Goal: Task Accomplishment & Management: Complete application form

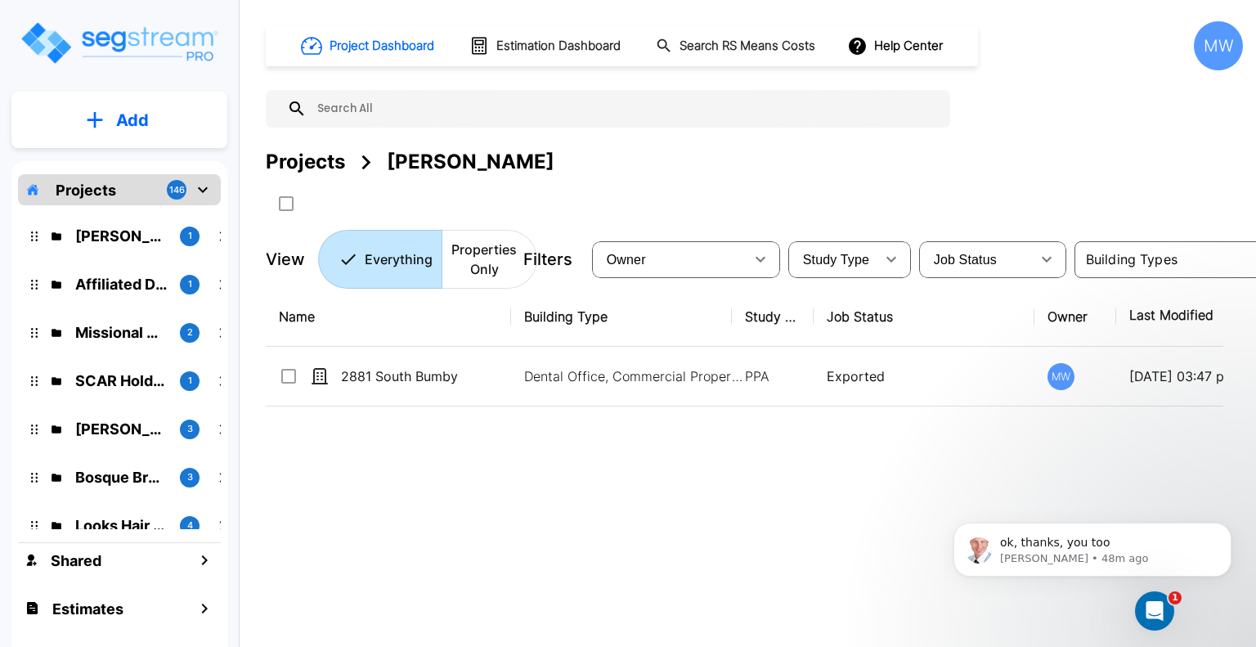
drag, startPoint x: 441, startPoint y: 445, endPoint x: 420, endPoint y: 432, distance: 24.3
click at [420, 432] on div "Name Building Type Study Type Job Status Owner Last Modified Action 2881 South …" at bounding box center [744, 487] width 957 height 401
click at [95, 231] on p "Kyle O'Keefe" at bounding box center [121, 236] width 92 height 22
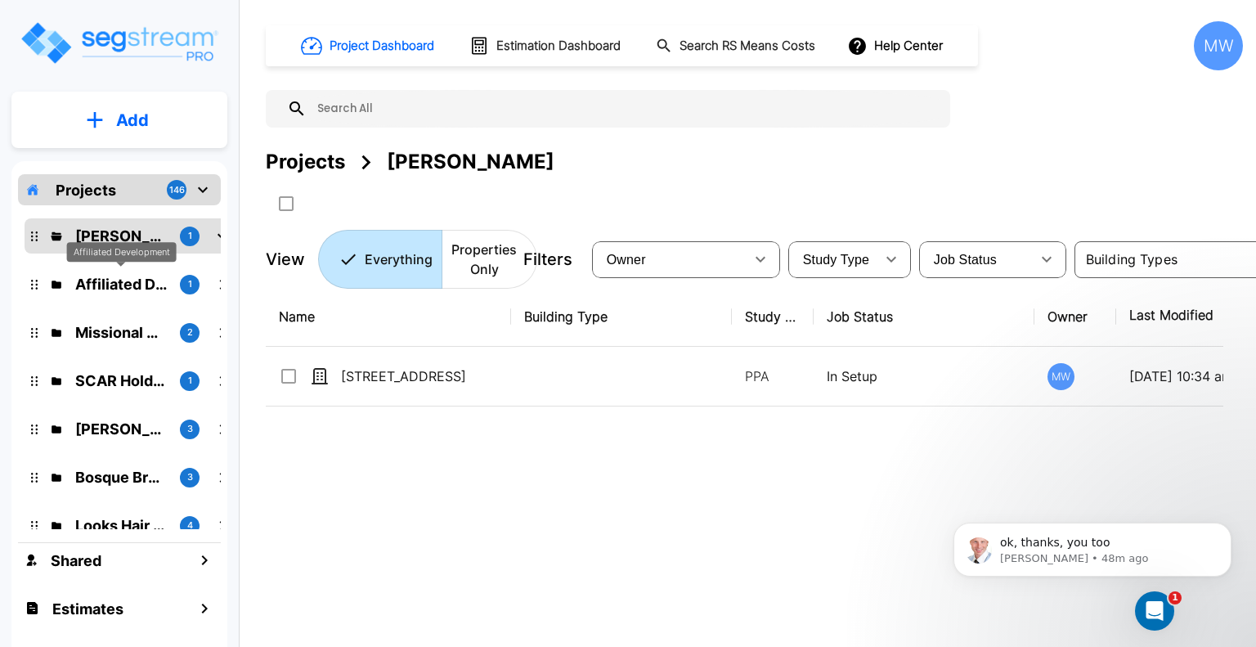
click at [145, 287] on p "Affiliated Development" at bounding box center [121, 284] width 92 height 22
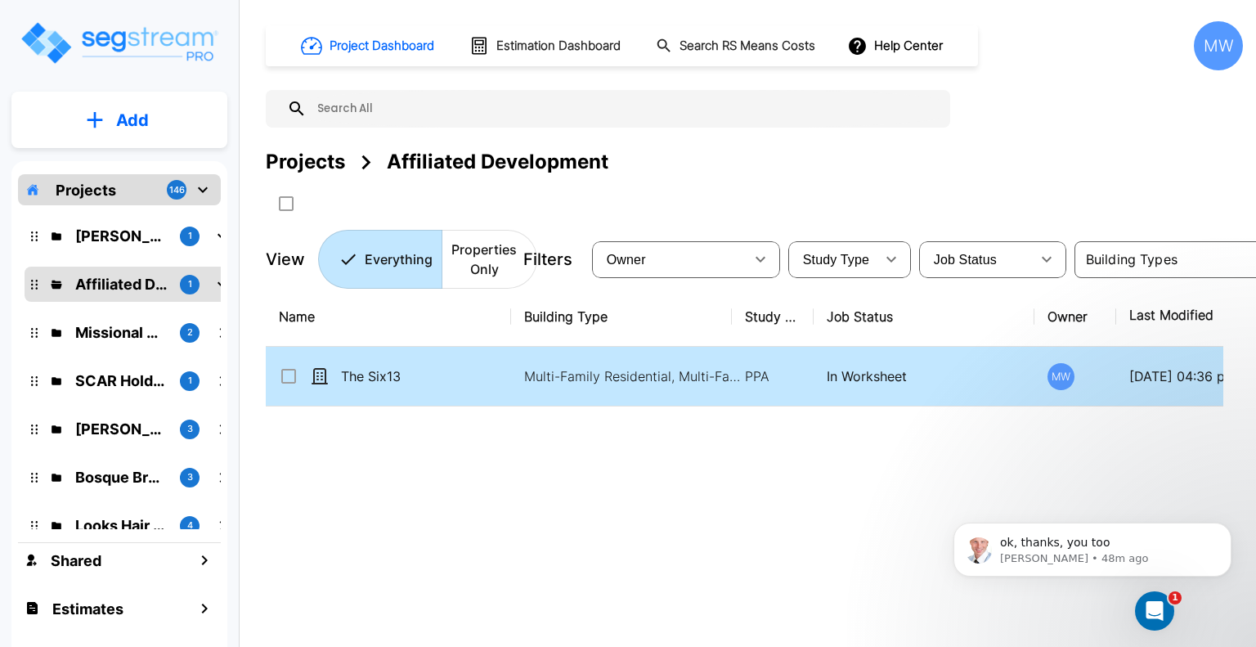
click at [514, 369] on td "Multi-Family Residential, Multi-Family Residential Site" at bounding box center [621, 377] width 221 height 60
checkbox input "true"
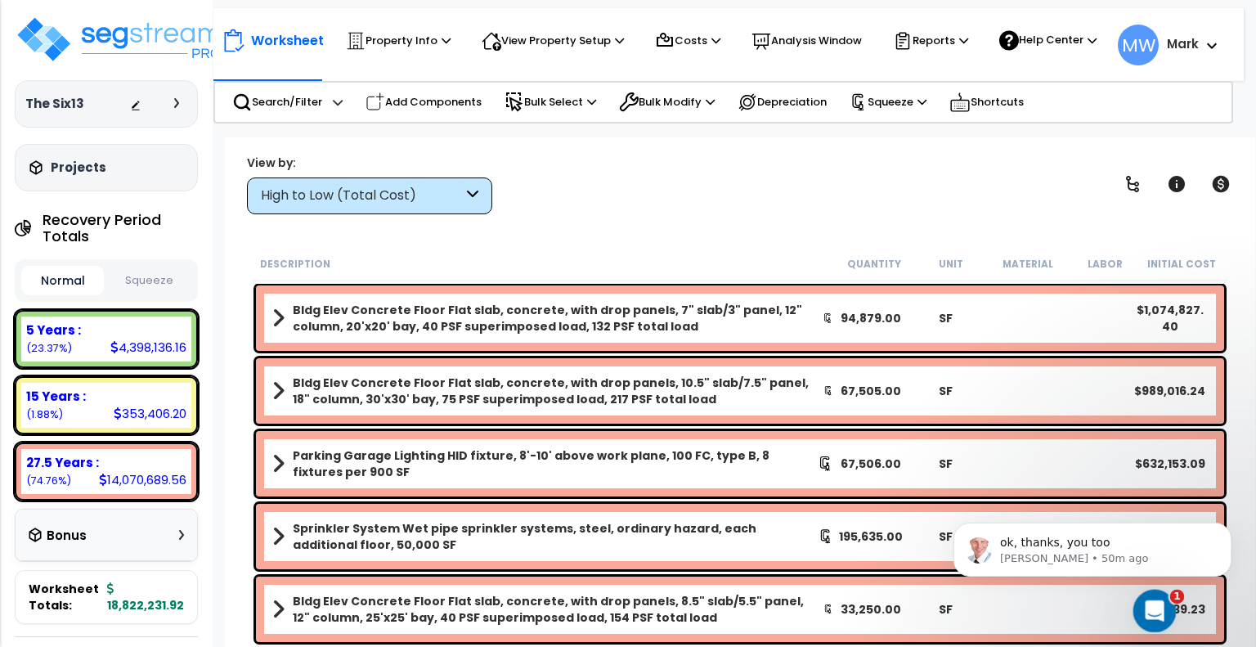
click at [1159, 606] on icon "Open Intercom Messenger" at bounding box center [1152, 608] width 27 height 27
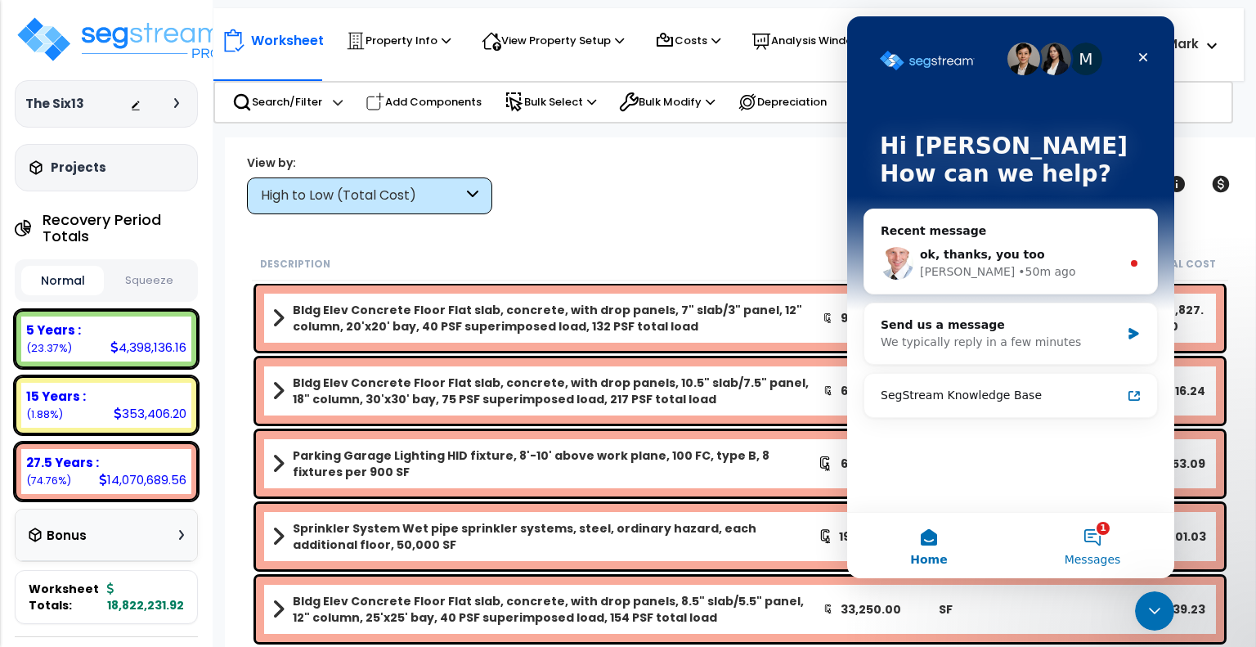
click at [1094, 558] on span "Messages" at bounding box center [1093, 559] width 56 height 11
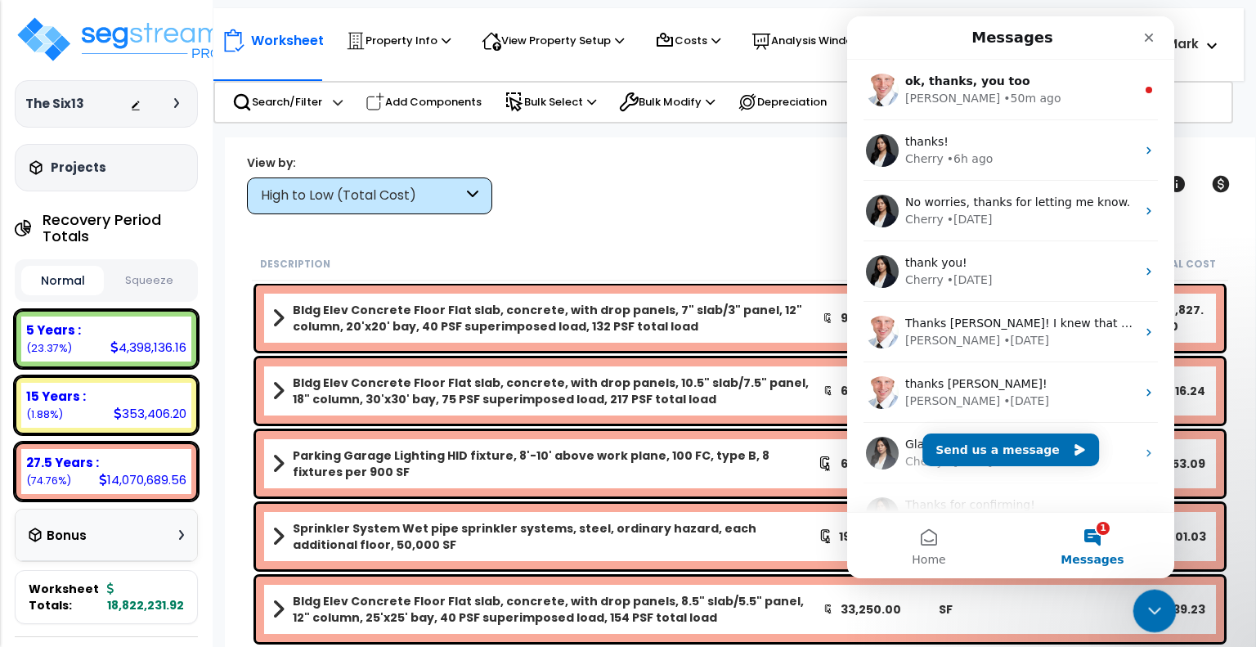
click at [1152, 615] on icon "Close Intercom Messenger" at bounding box center [1152, 609] width 20 height 20
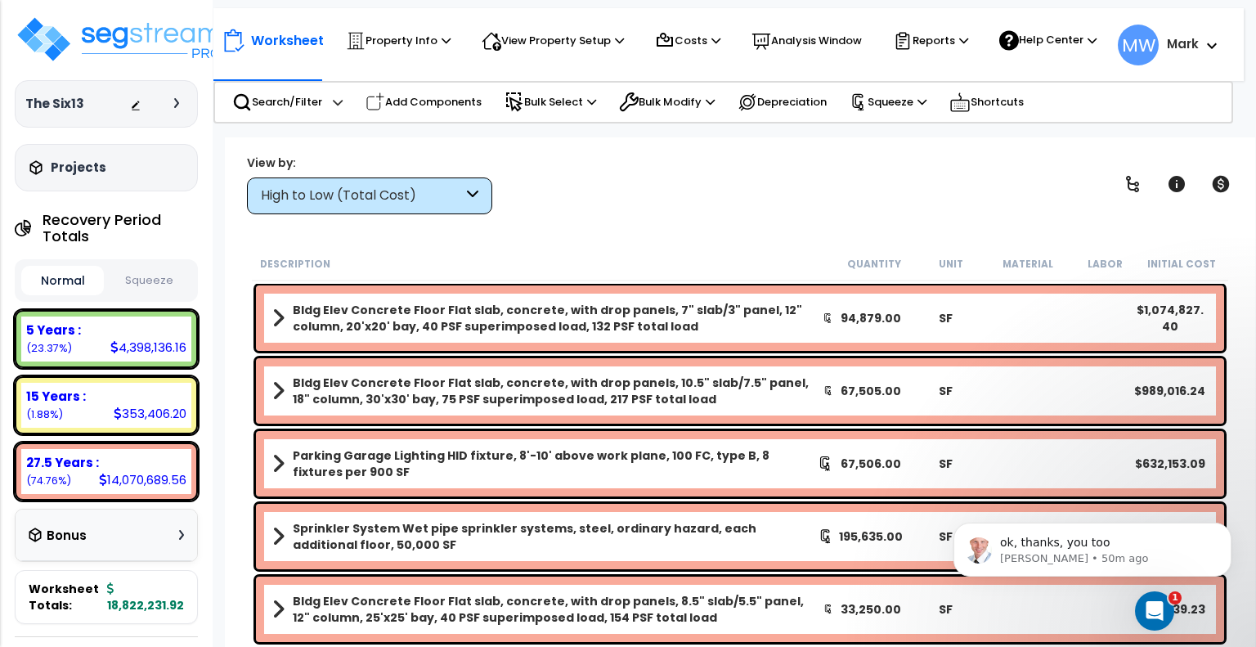
click at [167, 284] on button "Squeeze" at bounding box center [149, 281] width 83 height 29
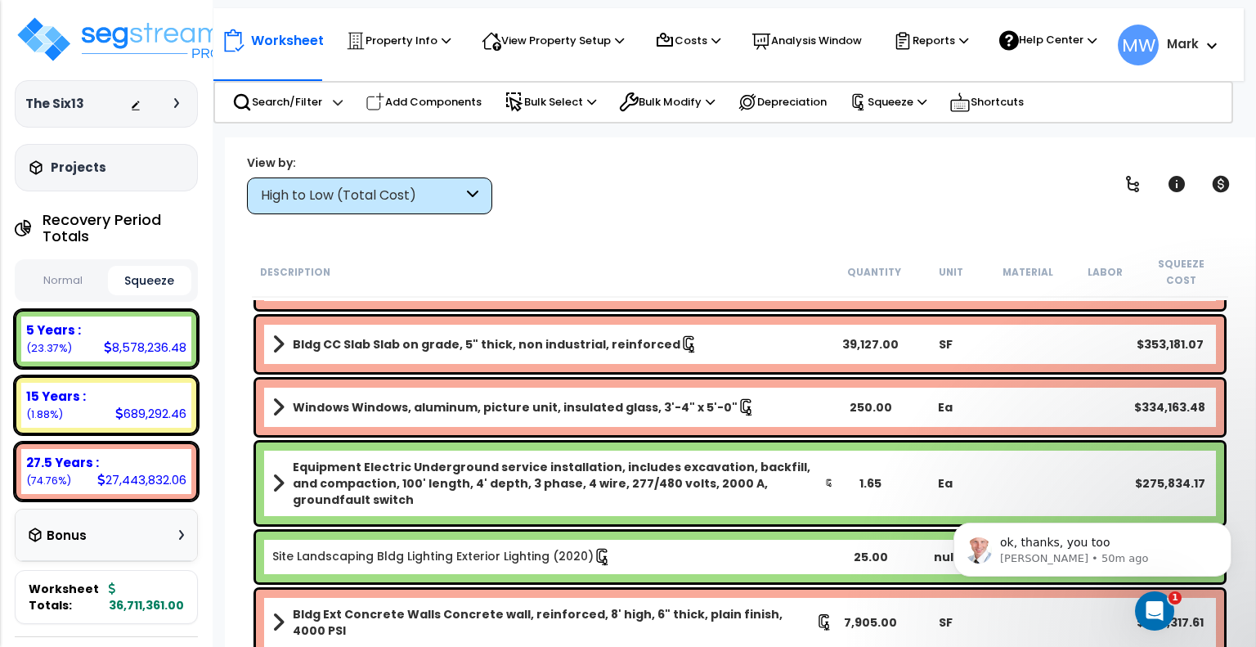
scroll to position [1011, 0]
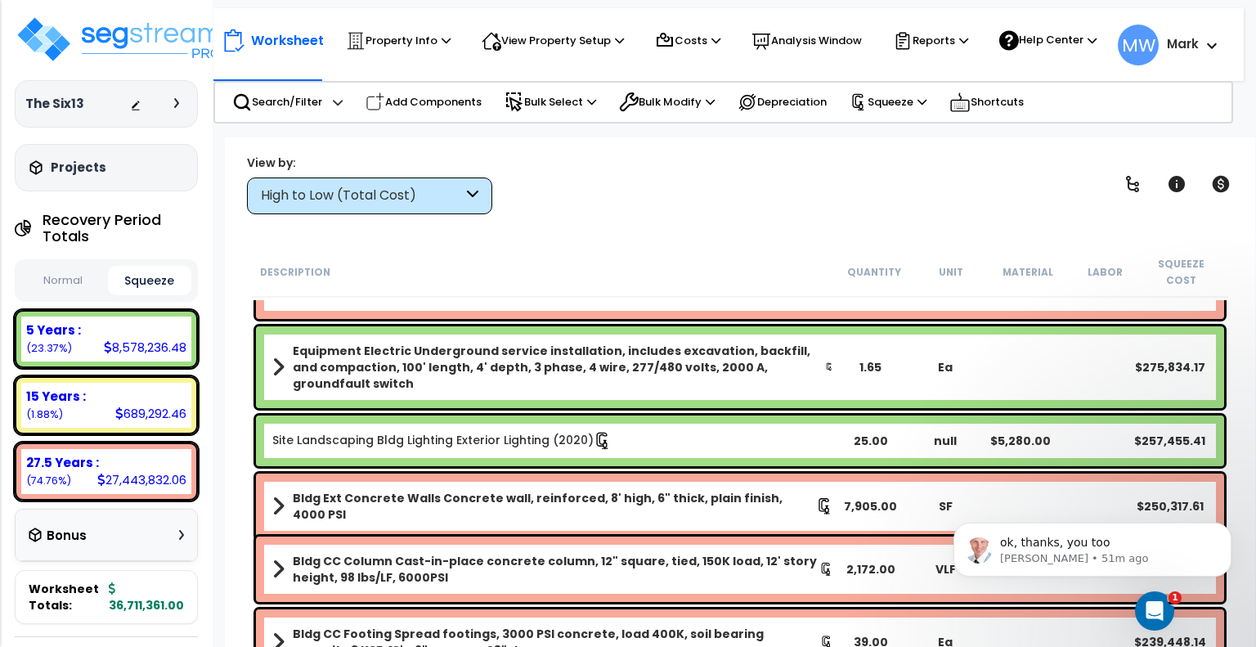
click at [769, 432] on b "Site Landscaping Bldg Lighting Exterior Lighting (2020)" at bounding box center [552, 441] width 561 height 18
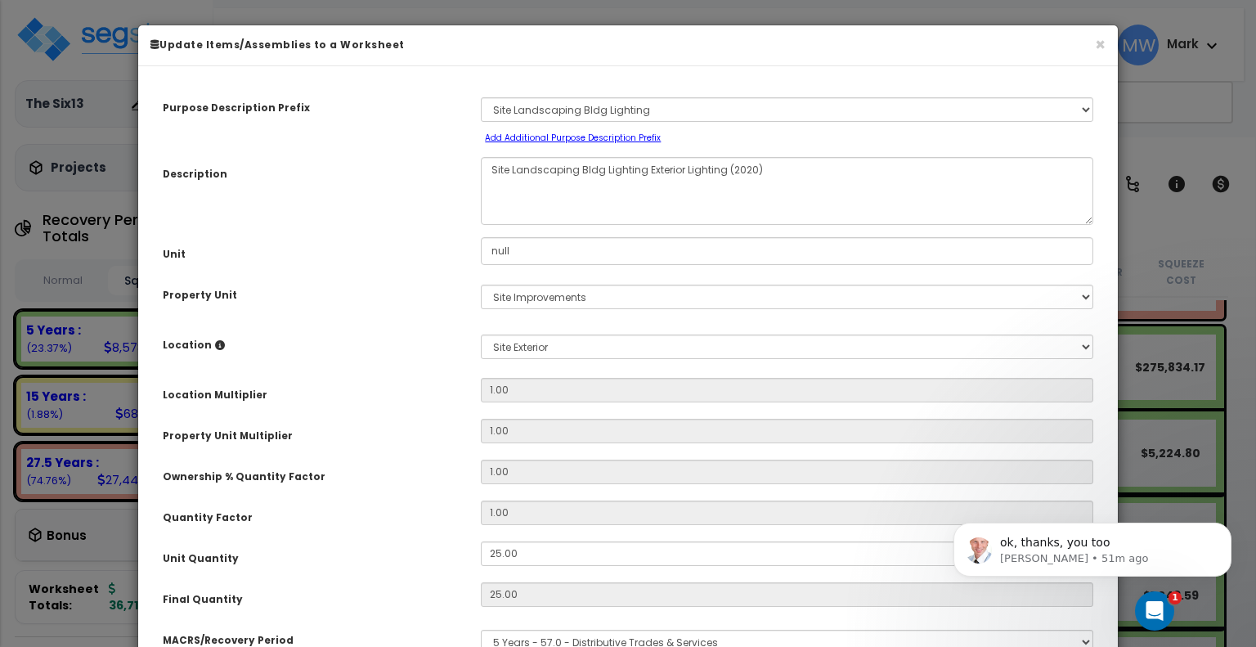
select select "20319"
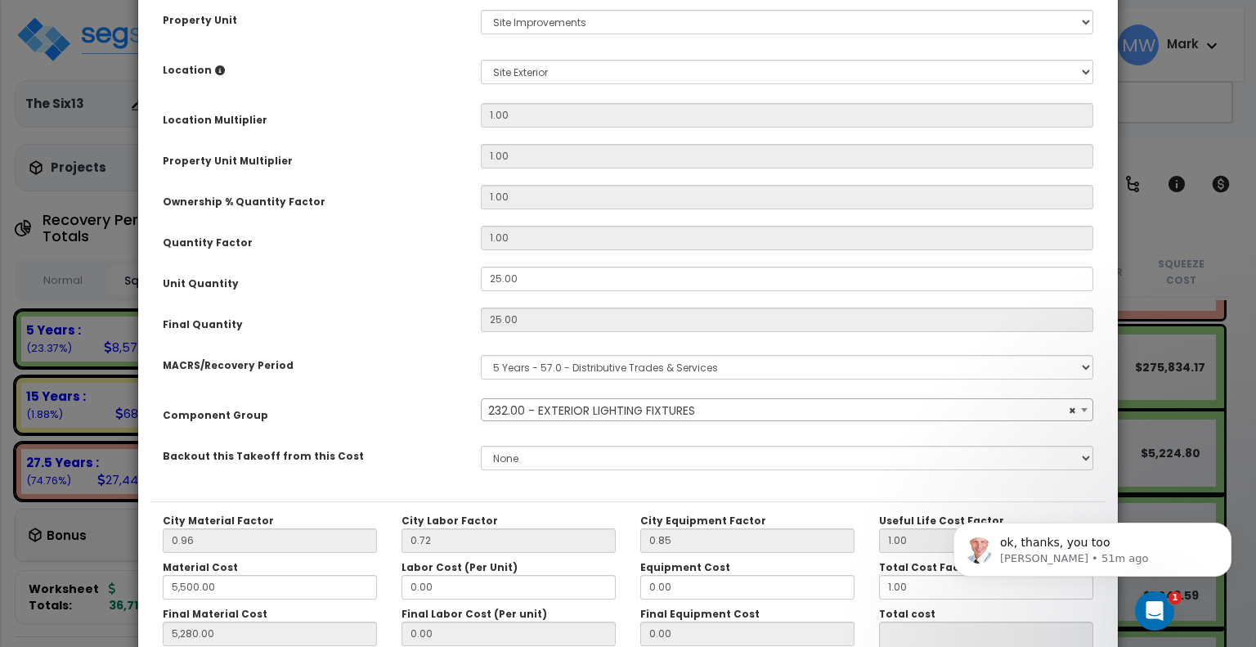
scroll to position [409, 0]
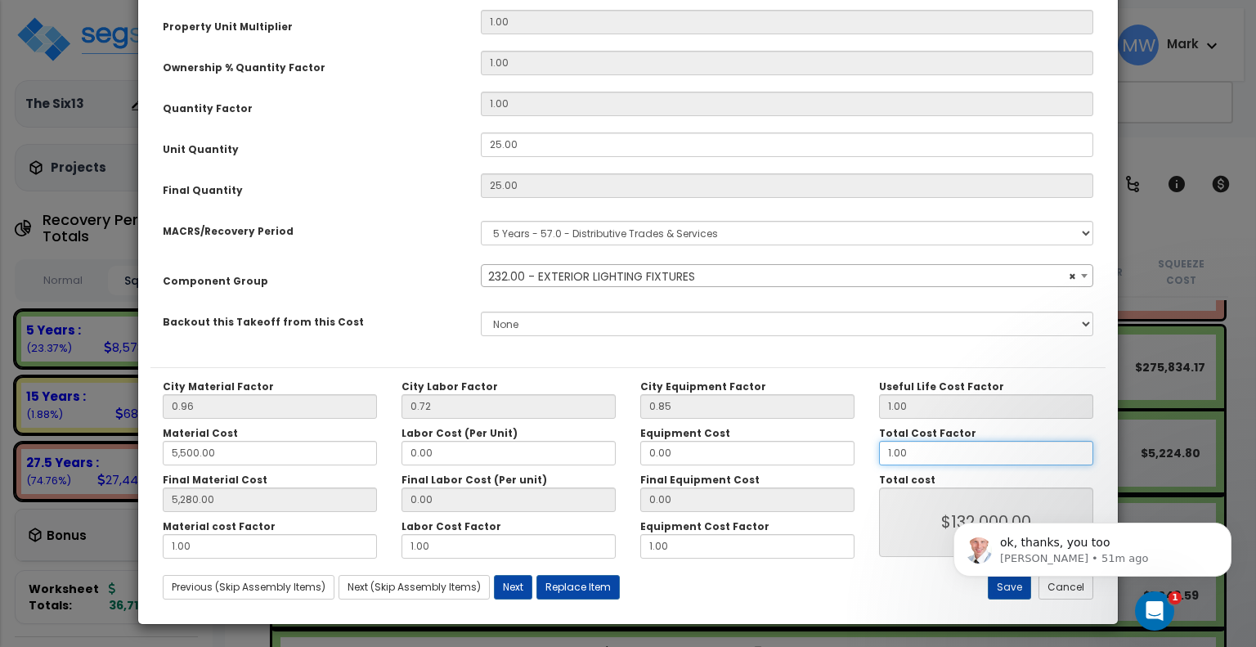
click at [936, 455] on input "1.00" at bounding box center [986, 453] width 214 height 25
type input "5,280.00"
type input "."
type input "$132,000.00"
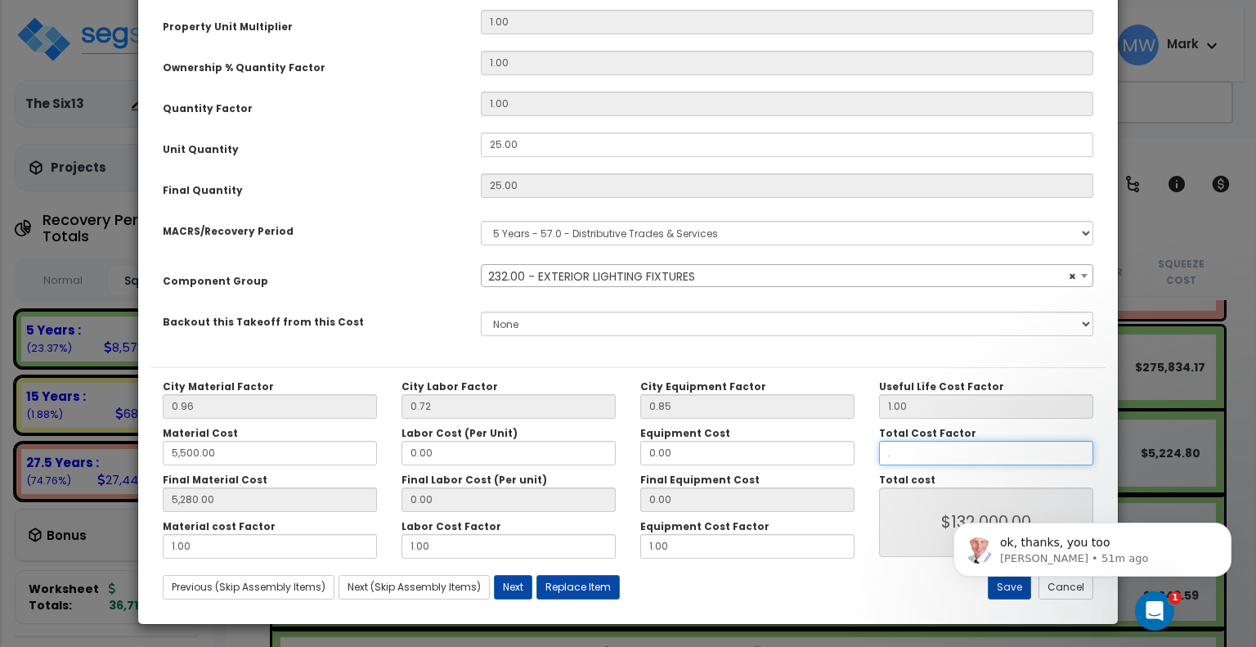
type input "5,280.00"
type input ".5"
type input "$0.00"
type input "5,280.00"
type input "$66,000.00"
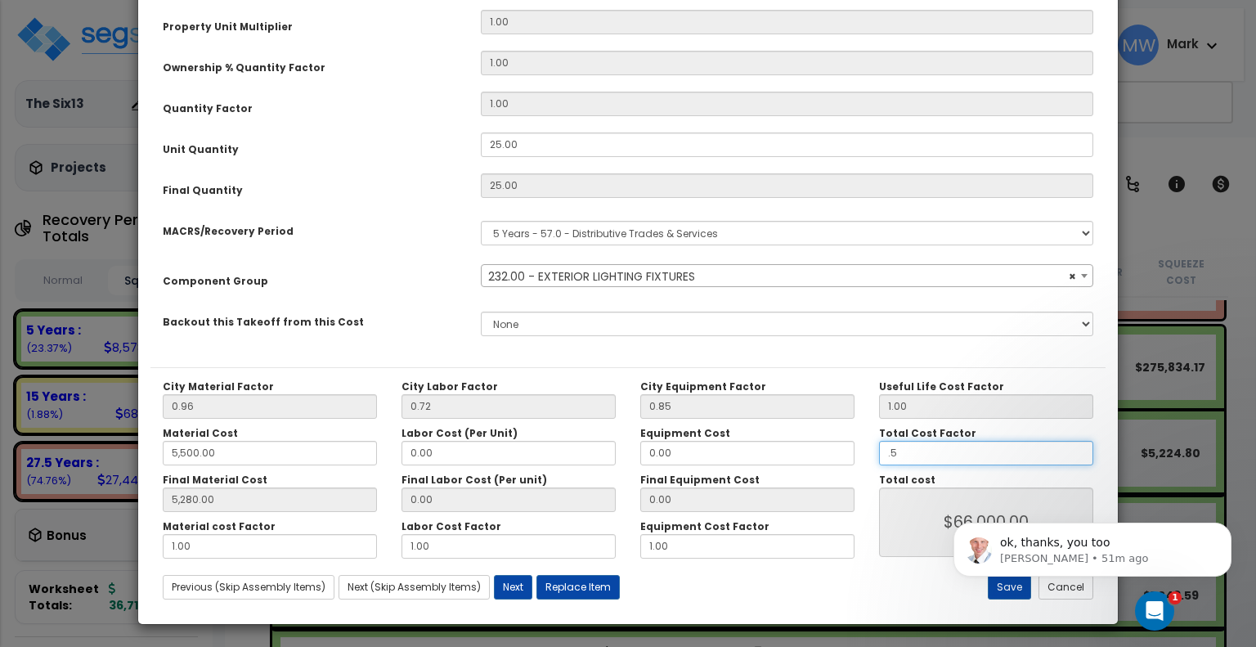
type input "5,280.00"
type input "$66,000.00"
type input "5,280.00"
type input "$66,000.00"
type input ".5"
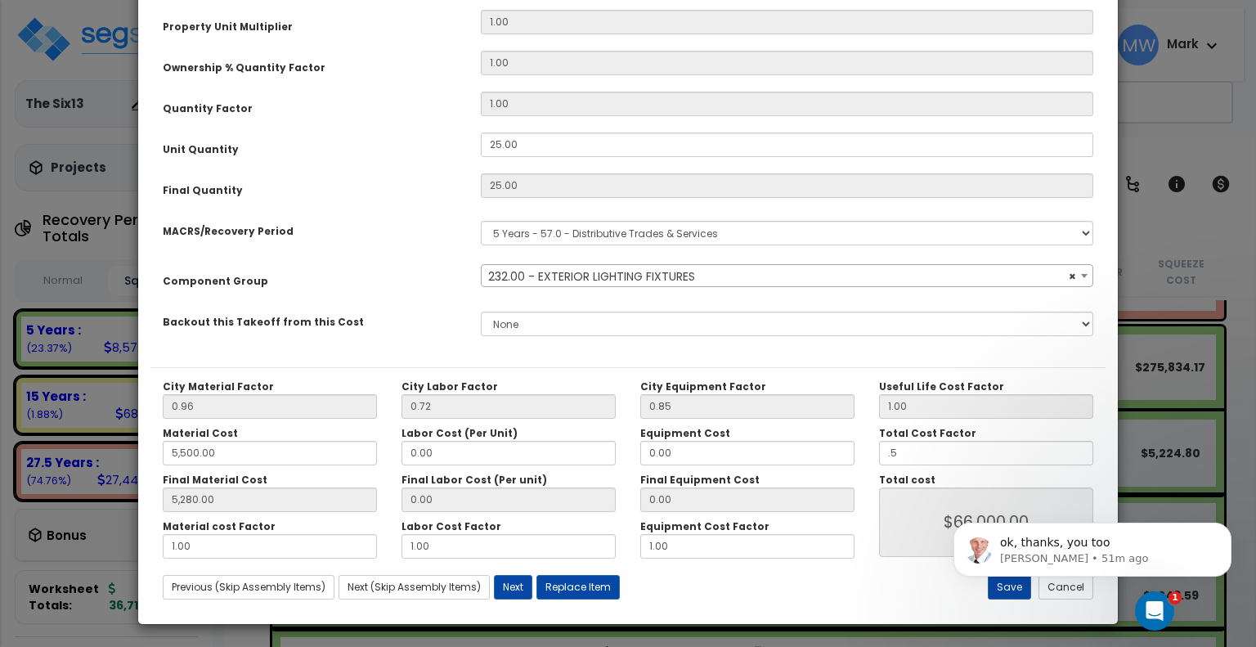
type input "5,280.00"
type input "$66,000.00"
click at [1074, 590] on body "ok, thanks, you too Richard • 51m ago" at bounding box center [1092, 545] width 314 height 101
click at [1068, 587] on body "ok, thanks, you too Richard • 51m ago" at bounding box center [1092, 545] width 314 height 101
drag, startPoint x: 1199, startPoint y: 588, endPoint x: 943, endPoint y: 489, distance: 274.4
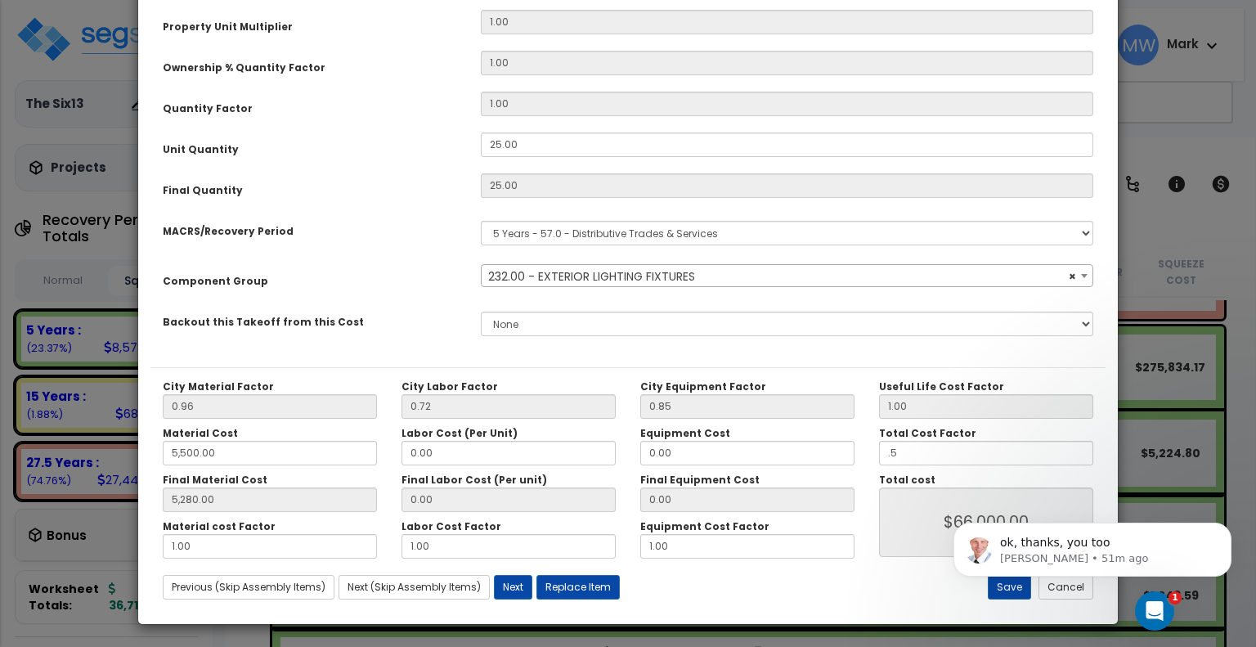
click at [1199, 588] on body "ok, thanks, you too Richard • 51m ago" at bounding box center [1092, 545] width 314 height 101
click at [1165, 612] on div "Open Intercom Messenger" at bounding box center [1152, 608] width 54 height 54
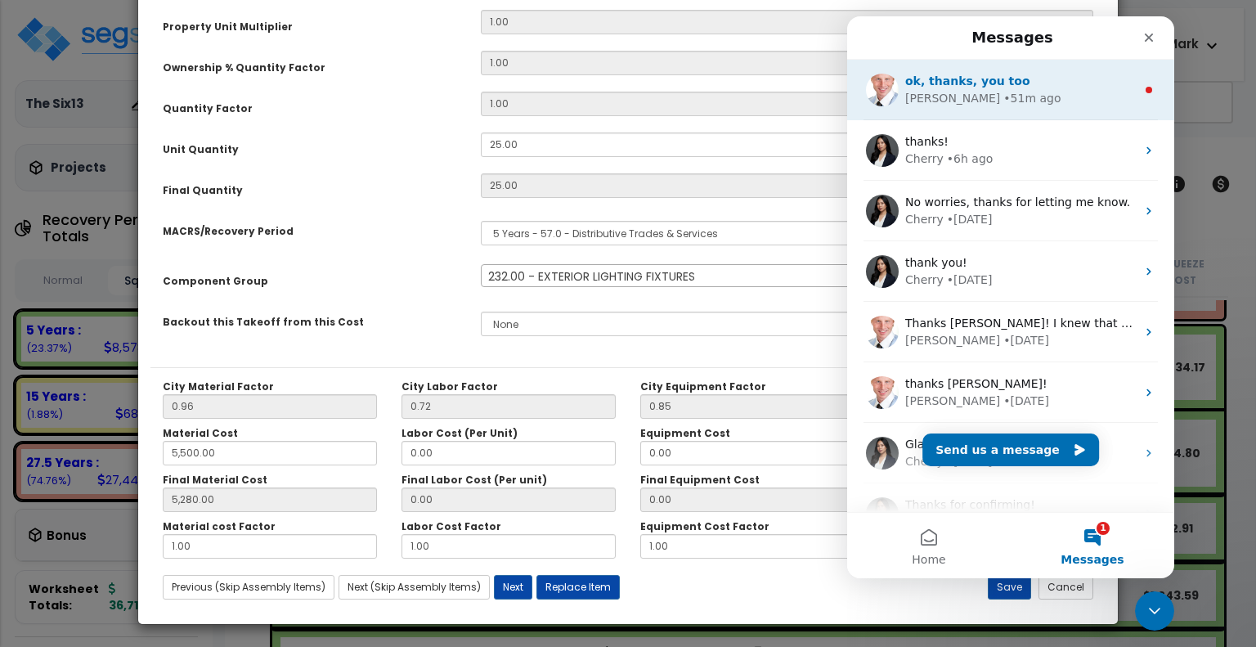
click at [1003, 97] on div "• 51m ago" at bounding box center [1031, 98] width 57 height 17
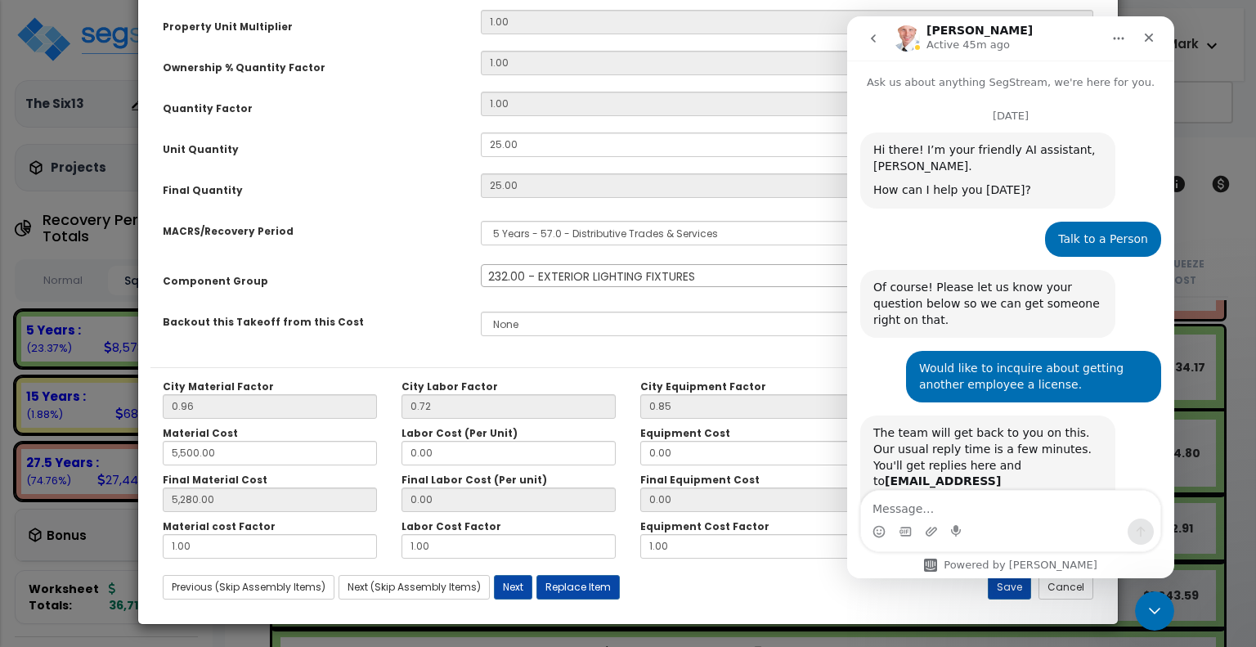
scroll to position [71, 0]
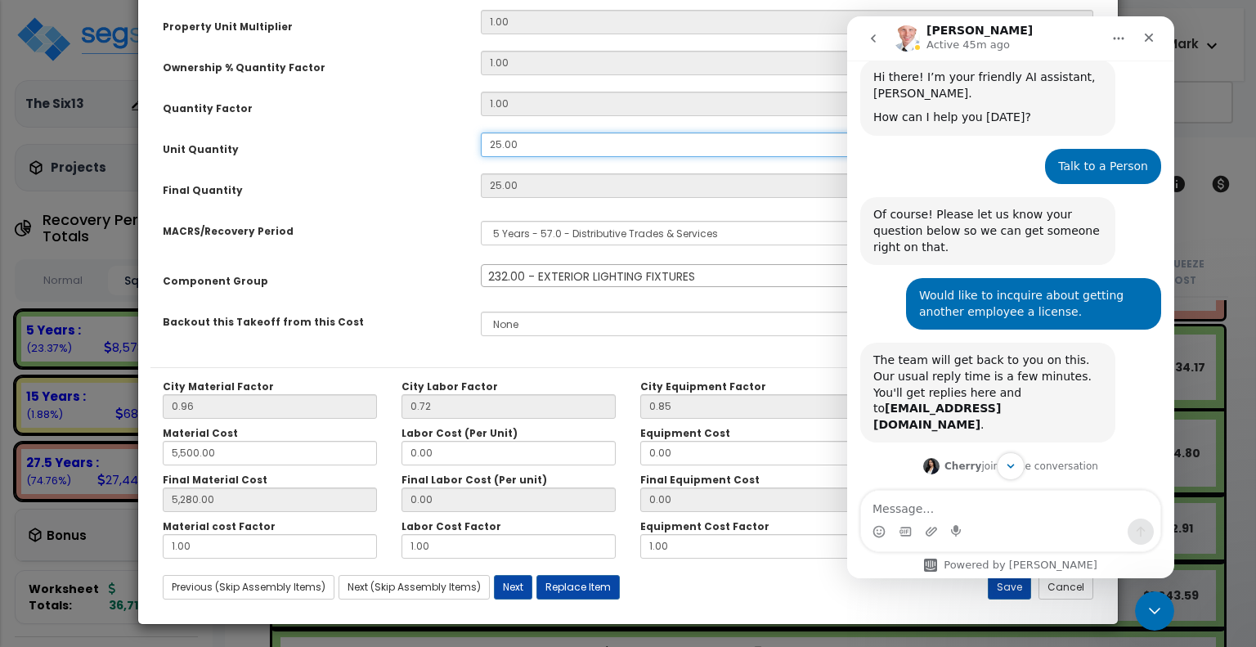
click at [765, 140] on input "25.00" at bounding box center [787, 144] width 612 height 25
click at [1156, 616] on icon "Close Intercom Messenger" at bounding box center [1152, 609] width 20 height 20
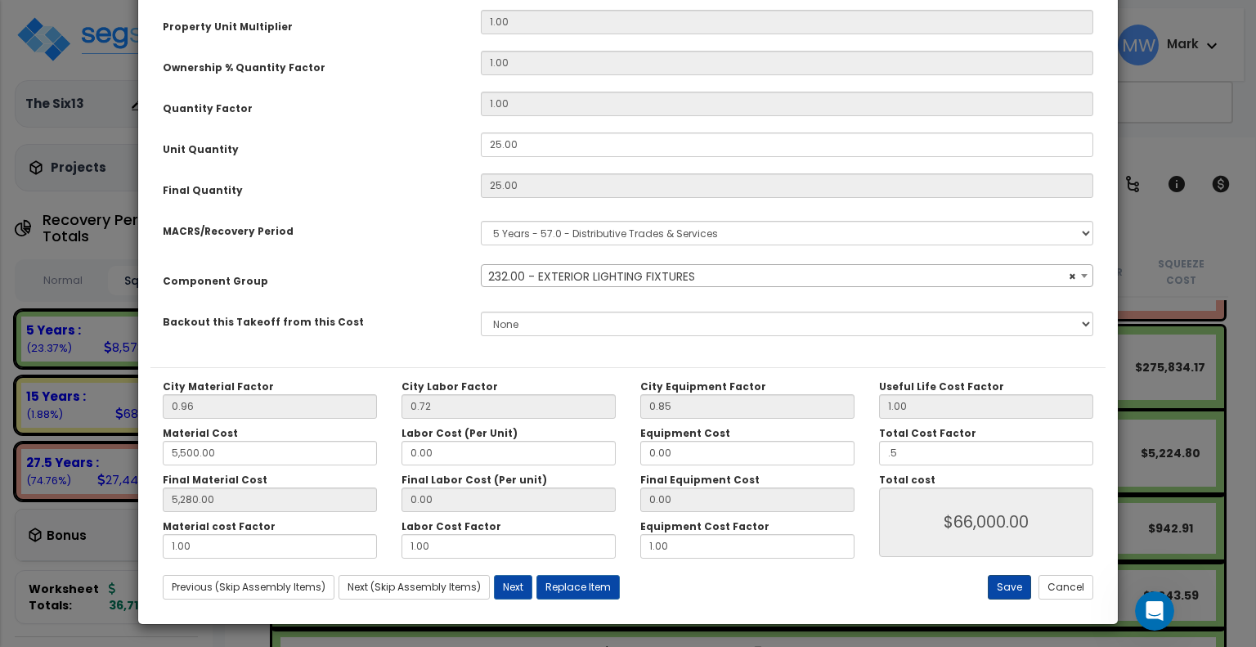
click at [1007, 581] on button "Save" at bounding box center [1009, 587] width 43 height 25
type input "5500.00"
type input "5280.00"
type input "0.50"
type input "66000.00"
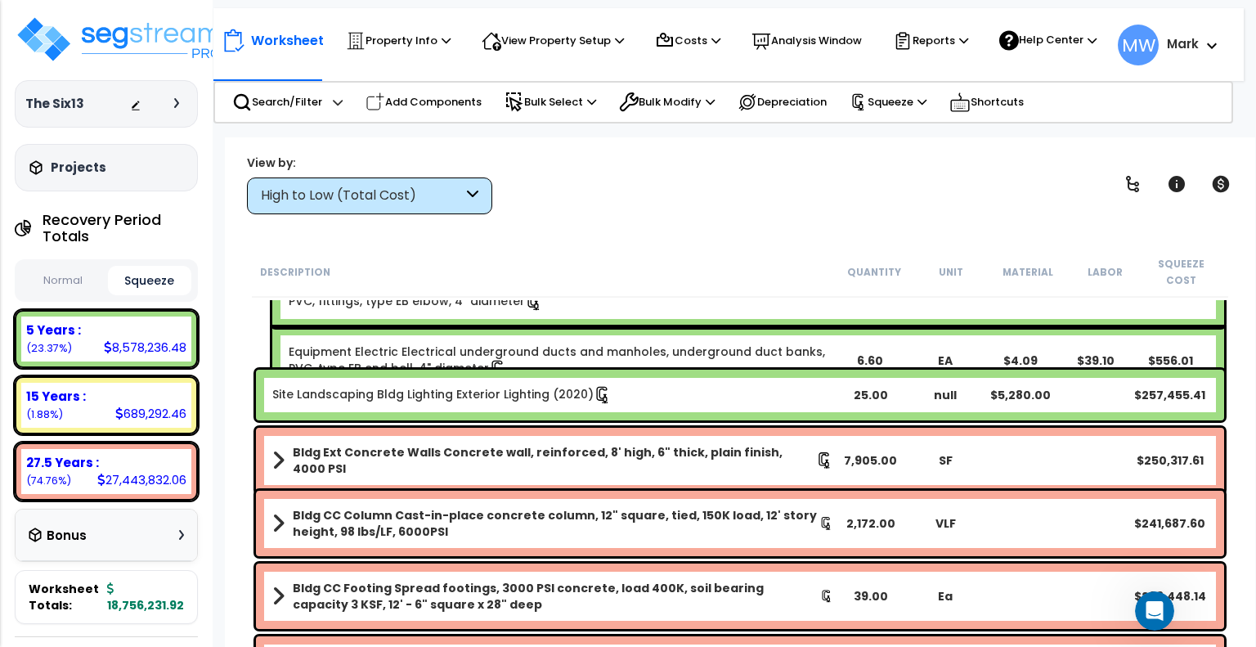
scroll to position [2263, 0]
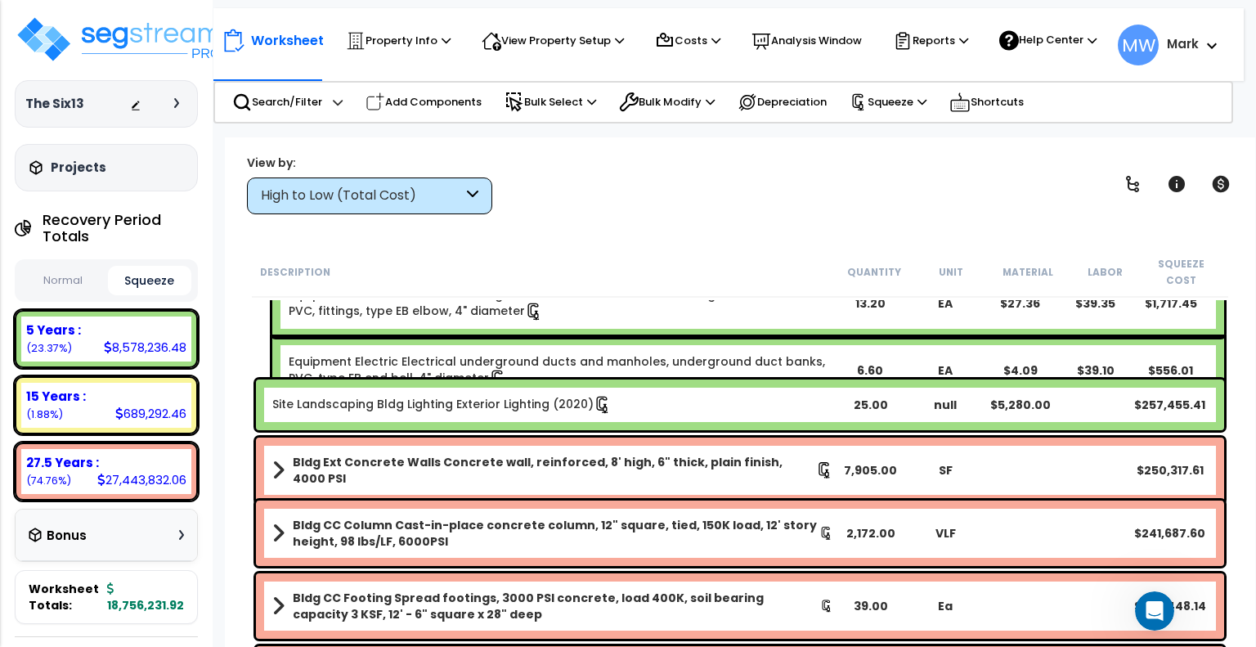
click at [742, 396] on b "Site Landscaping Bldg Lighting Exterior Lighting (2020)" at bounding box center [552, 405] width 561 height 18
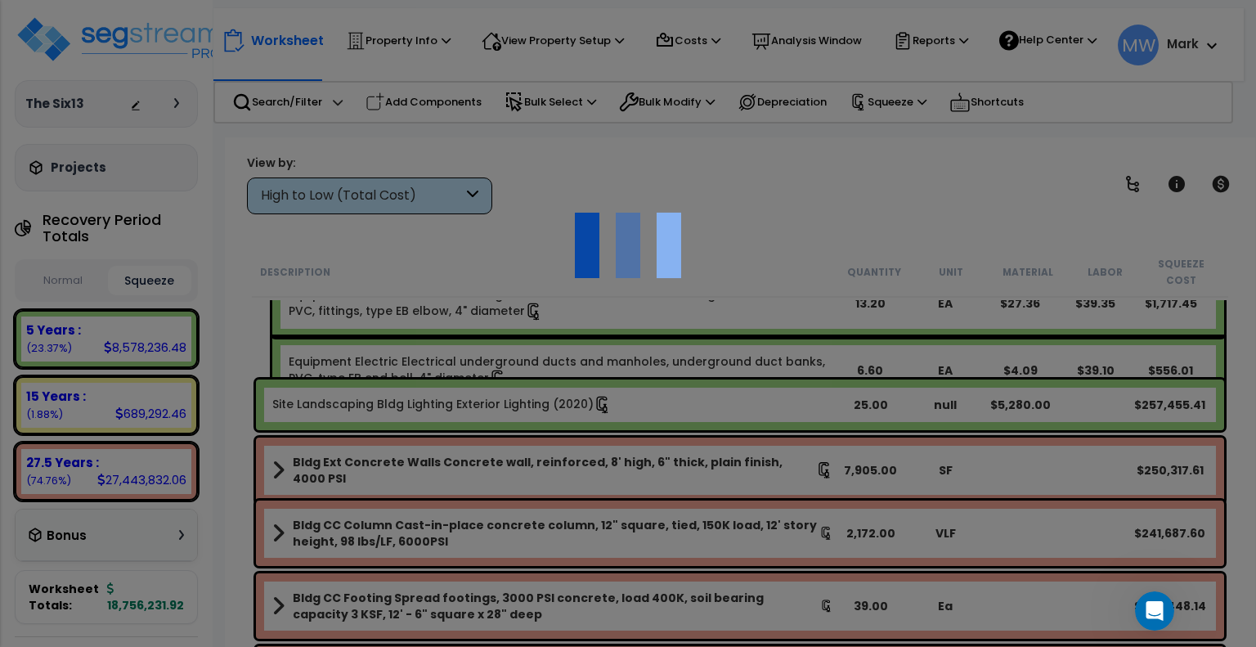
scroll to position [0, 0]
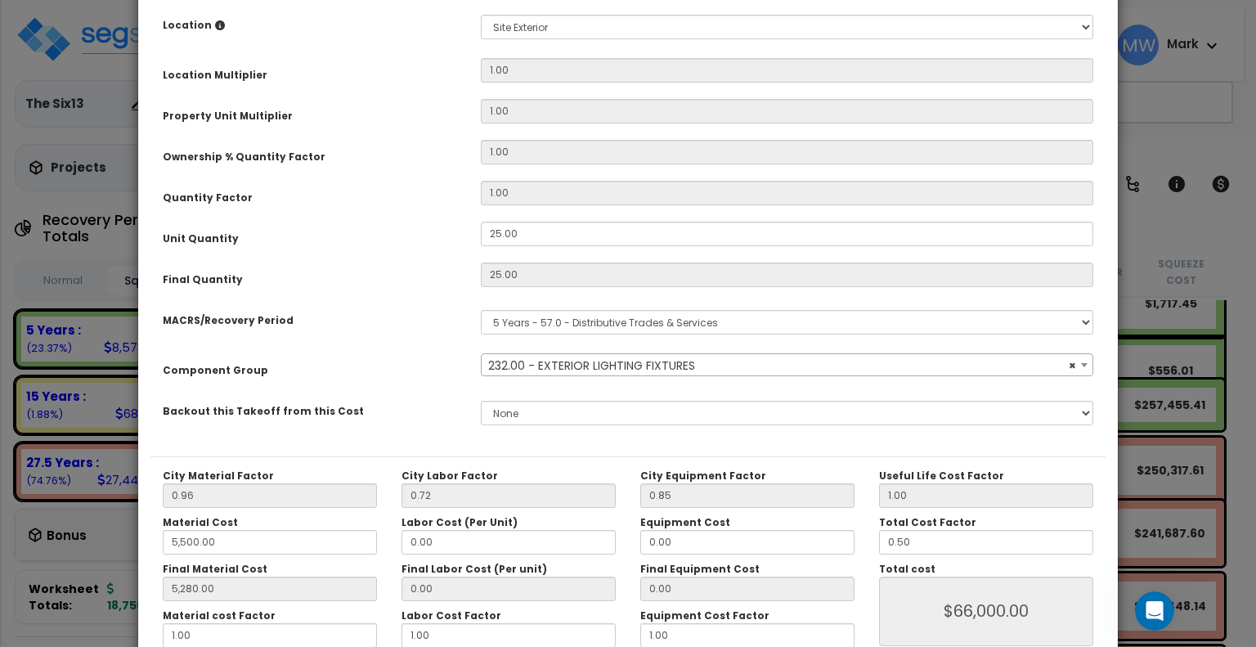
select select "20319"
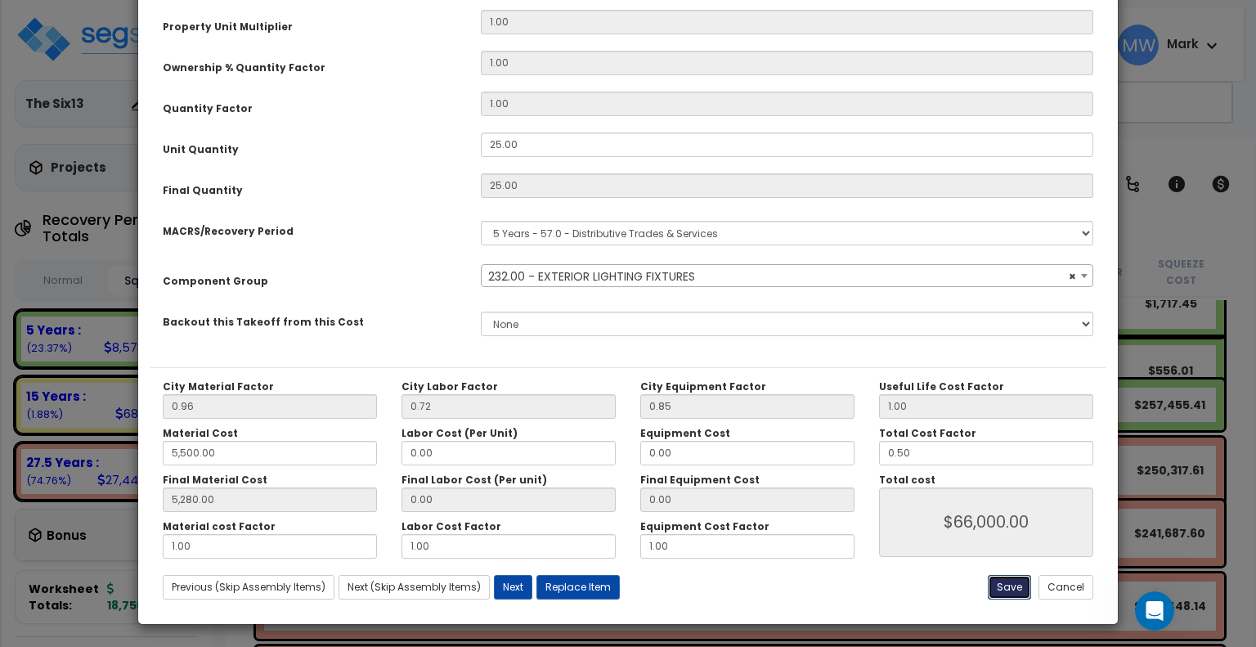
click at [1006, 578] on button "Save" at bounding box center [1009, 587] width 43 height 25
type input "5500.00"
type input "5280.00"
type input "66000.00"
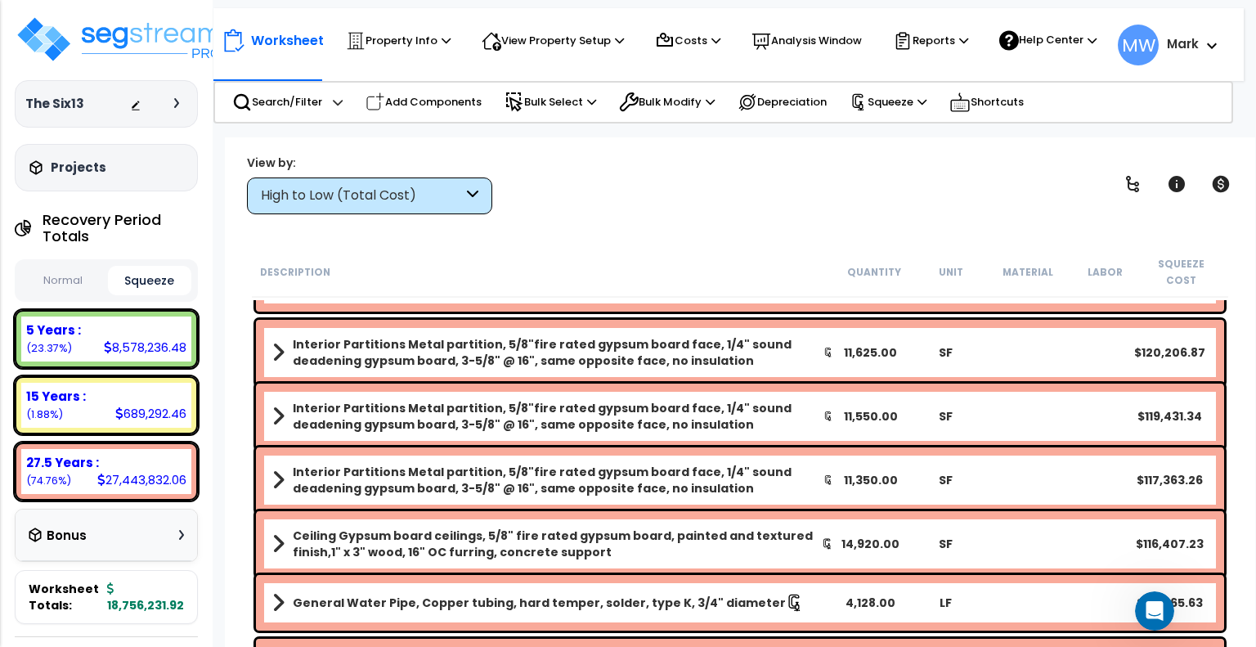
scroll to position [4278, 0]
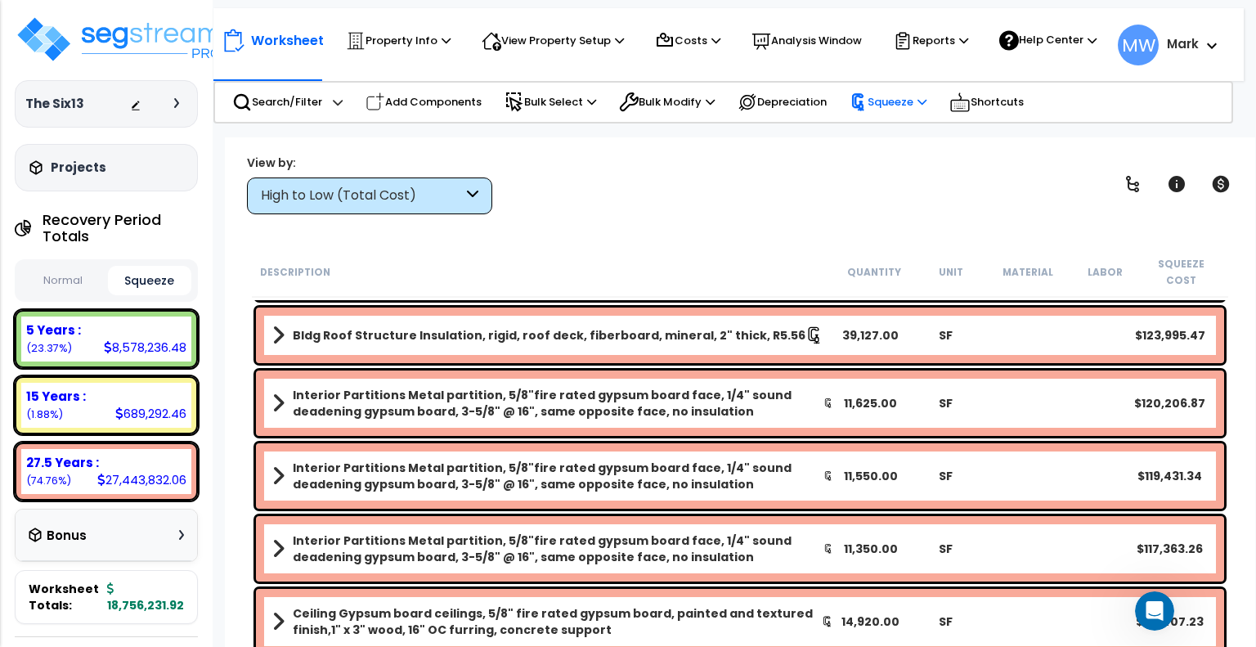
click at [898, 119] on div "Squeeze" at bounding box center [888, 102] width 77 height 34
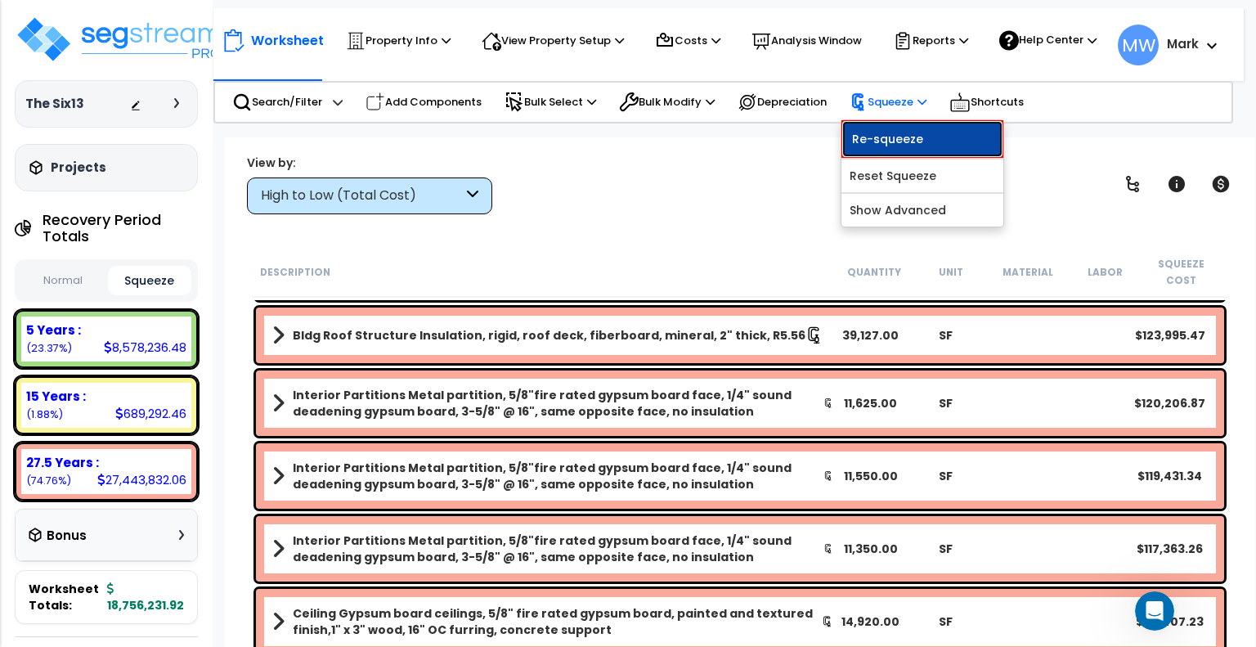
click at [892, 130] on link "Re-squeeze" at bounding box center [922, 139] width 162 height 38
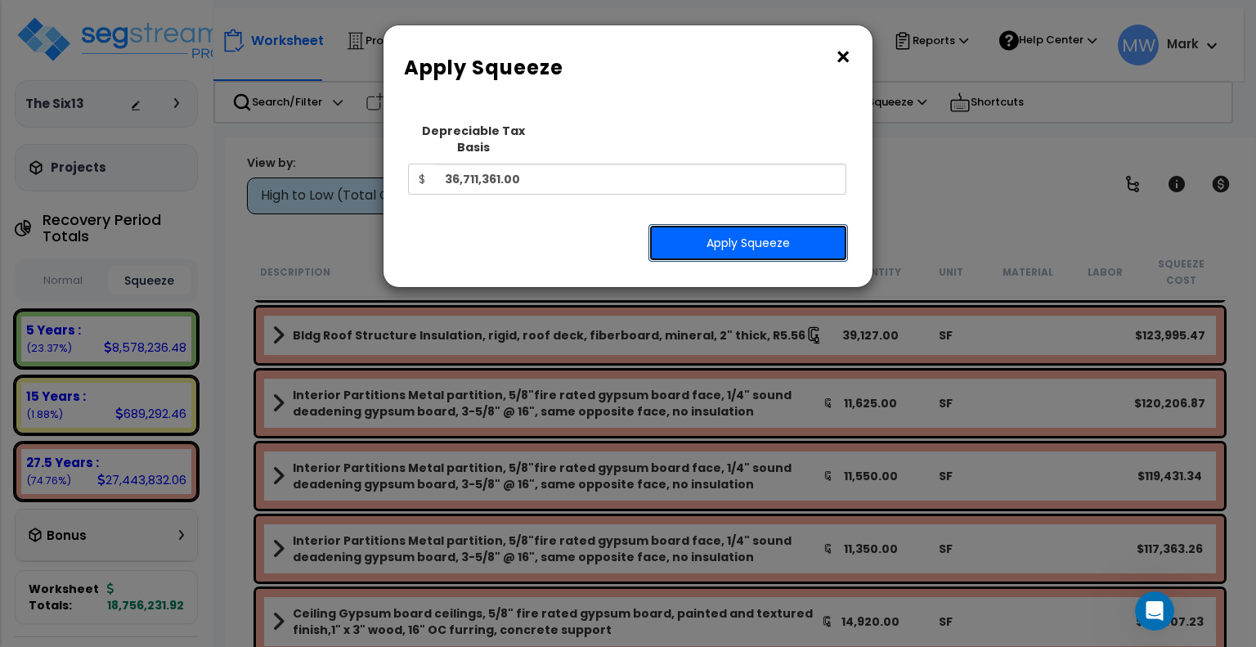
click at [797, 224] on button "Apply Squeeze" at bounding box center [748, 243] width 200 height 38
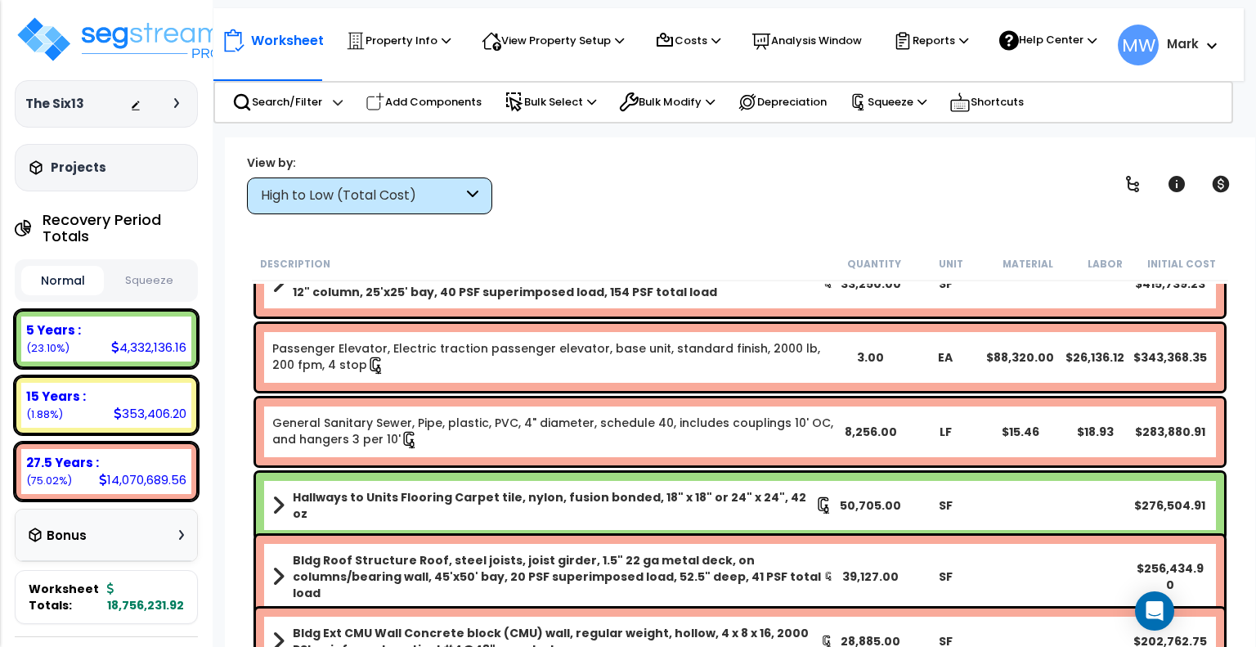
scroll to position [72, 0]
click at [155, 280] on button "Squeeze" at bounding box center [149, 281] width 83 height 29
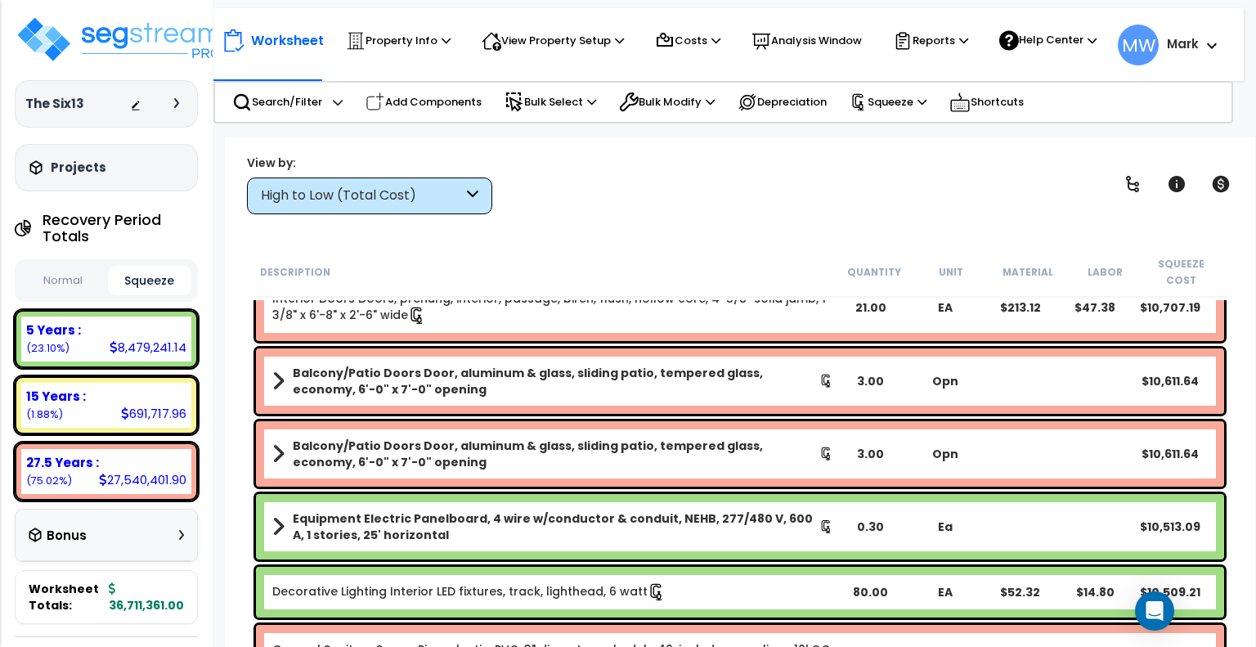
scroll to position [36200, 0]
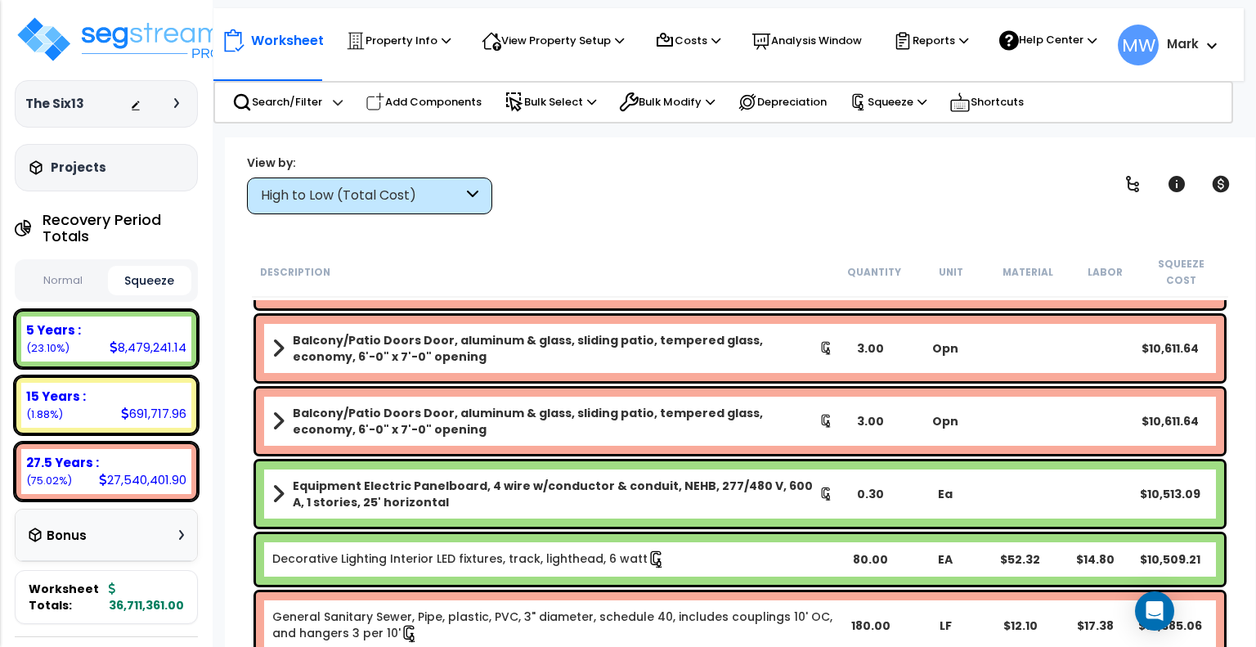
click at [379, 209] on div "High to Low (Total Cost)" at bounding box center [369, 195] width 245 height 37
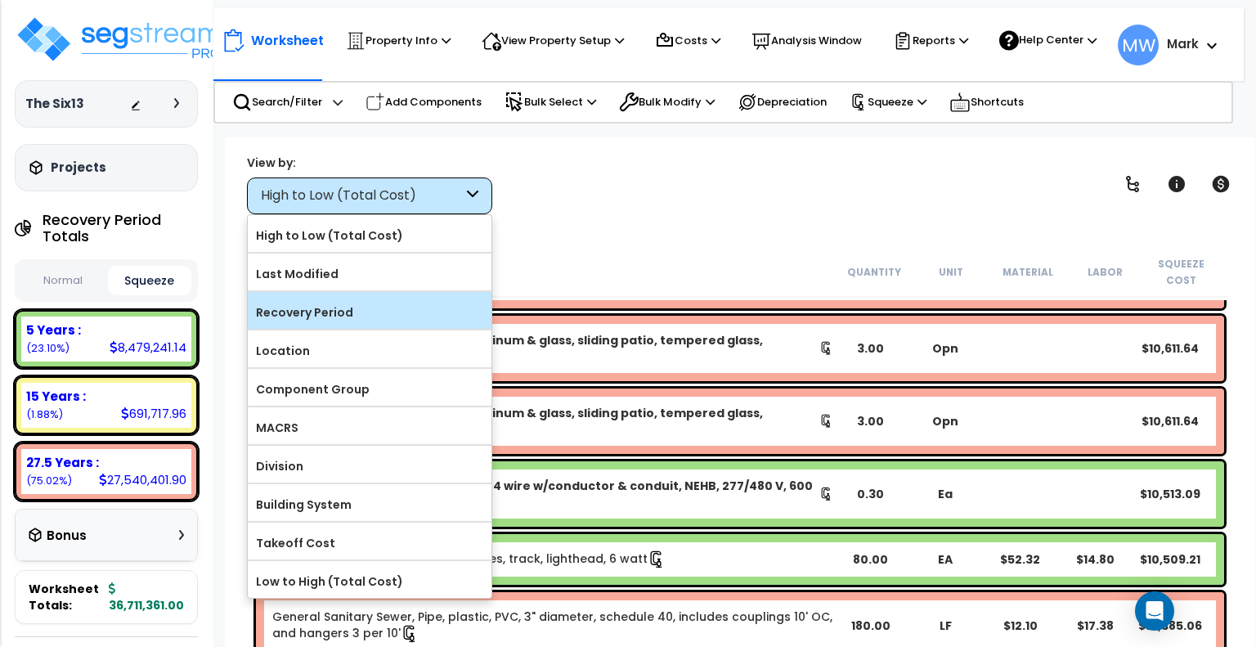
click at [372, 300] on label "Recovery Period" at bounding box center [370, 312] width 244 height 25
click at [0, 0] on input "Recovery Period" at bounding box center [0, 0] width 0 height 0
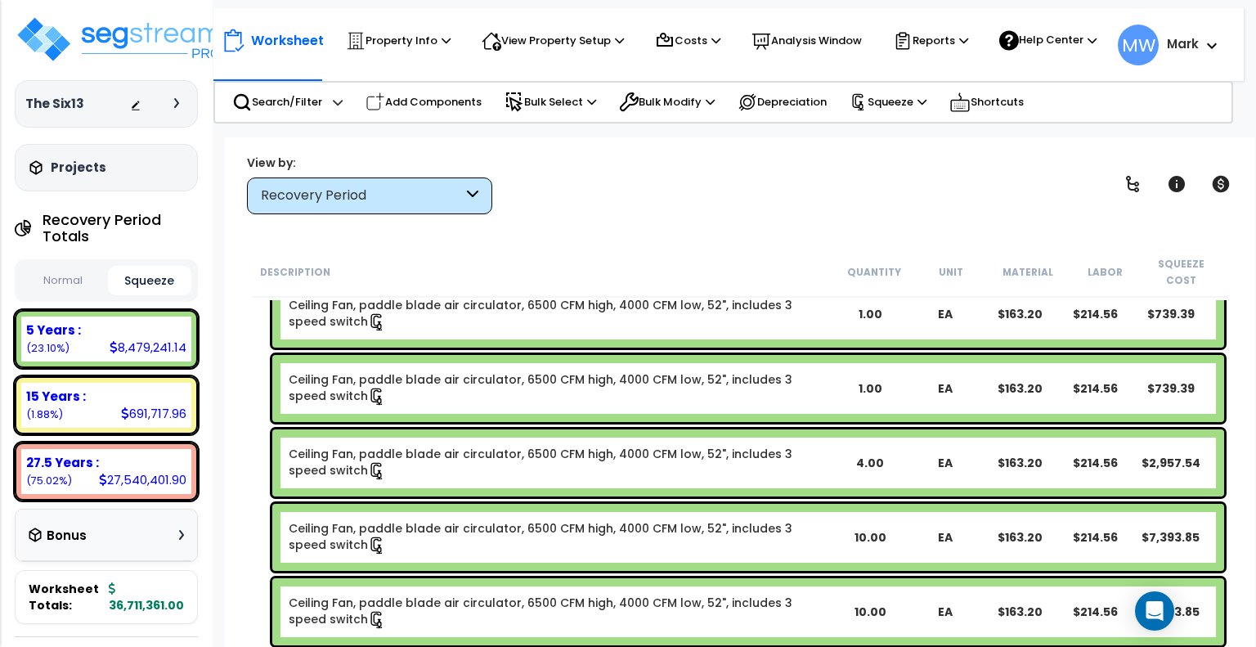
scroll to position [0, 0]
click at [448, 189] on div "Recovery Period" at bounding box center [362, 195] width 202 height 19
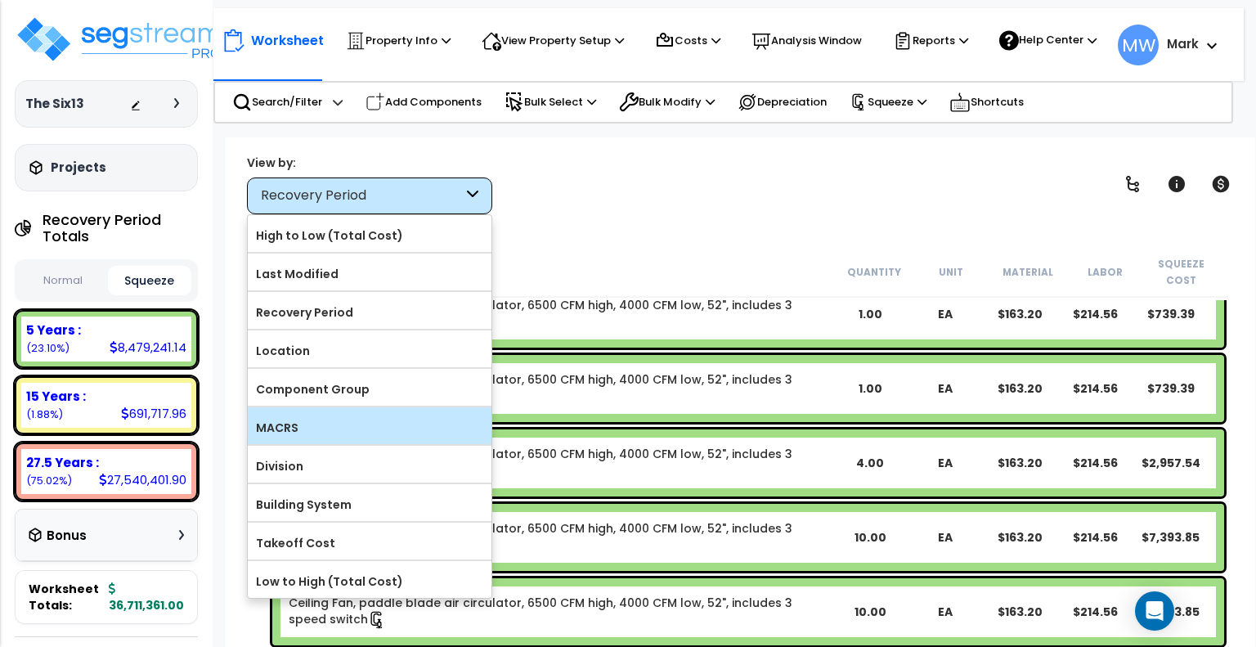
click at [338, 422] on label "MACRS" at bounding box center [370, 427] width 244 height 25
click at [0, 0] on input "MACRS" at bounding box center [0, 0] width 0 height 0
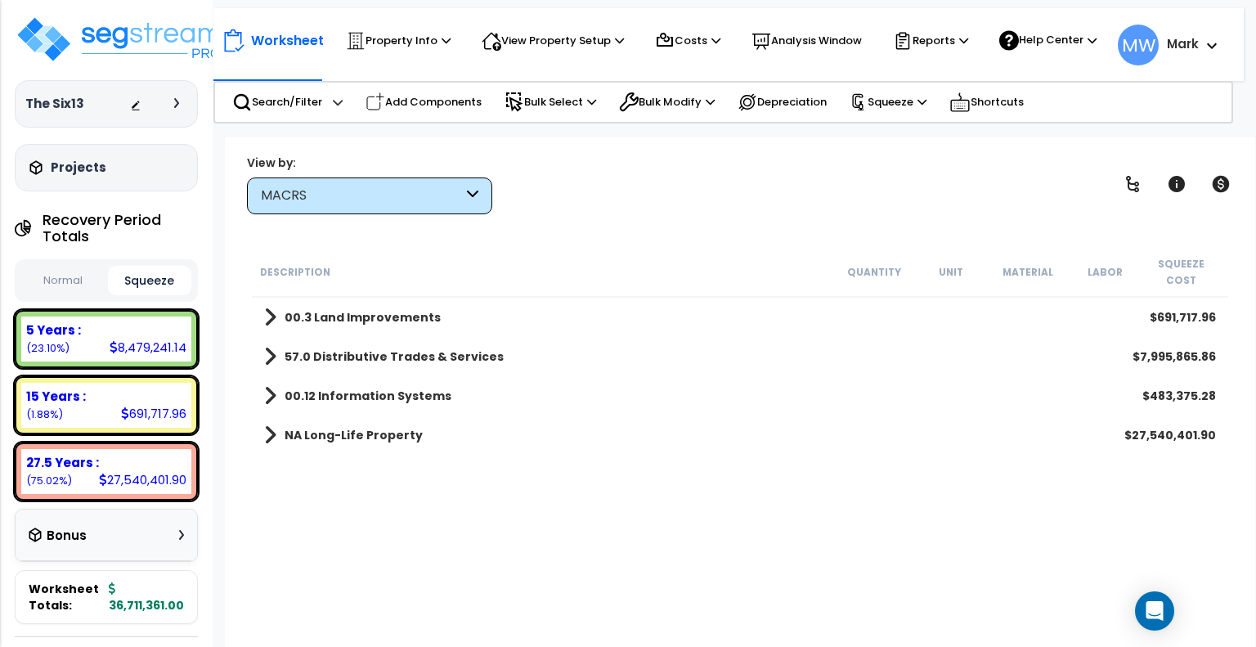
click at [343, 348] on b "57.0 Distributive Trades & Services" at bounding box center [394, 356] width 219 height 16
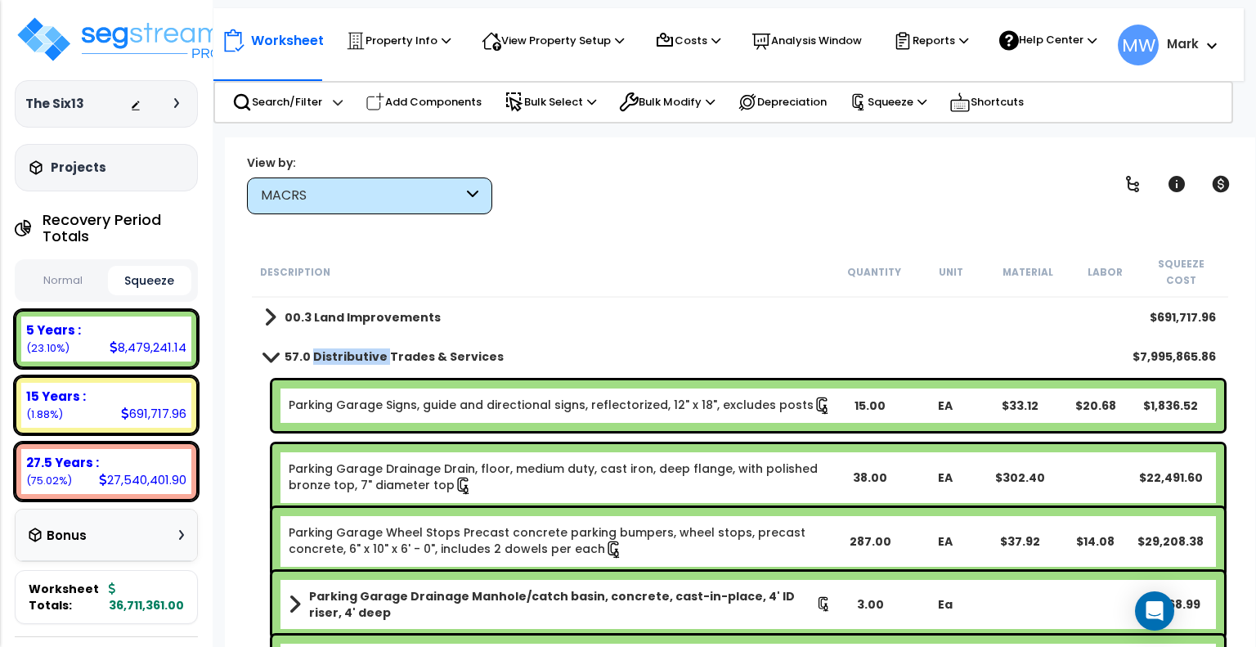
click at [343, 348] on b "57.0 Distributive Trades & Services" at bounding box center [394, 356] width 219 height 16
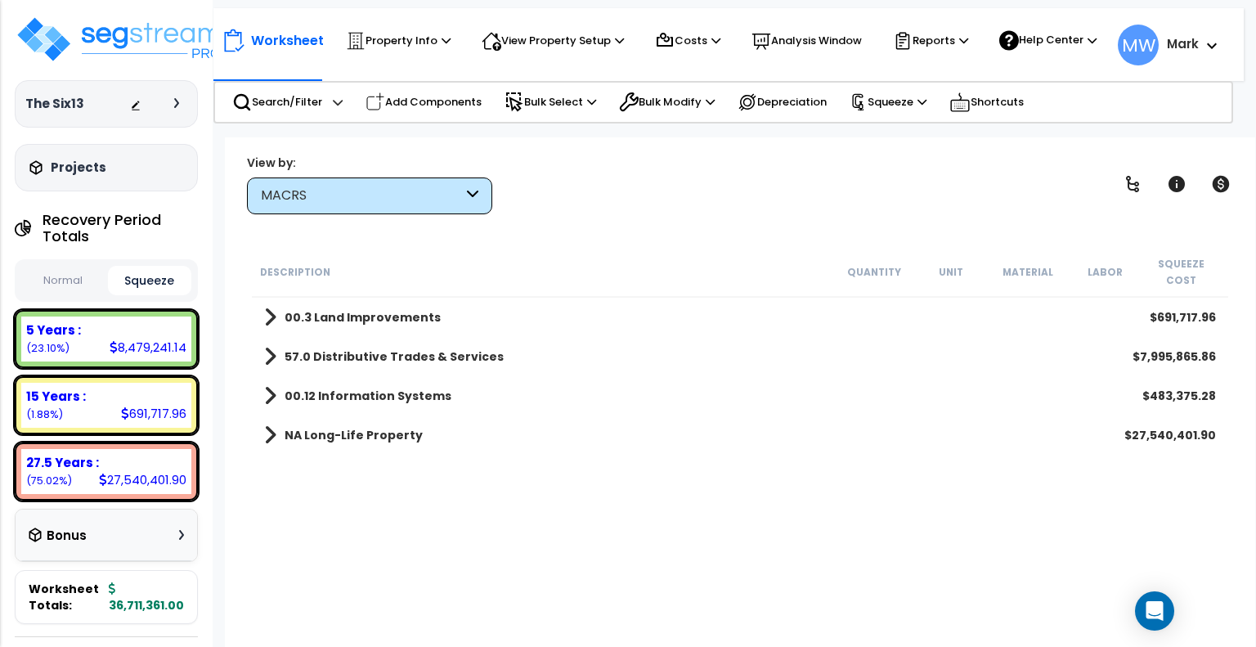
click at [343, 427] on b "NA Long-Life Property" at bounding box center [354, 435] width 138 height 16
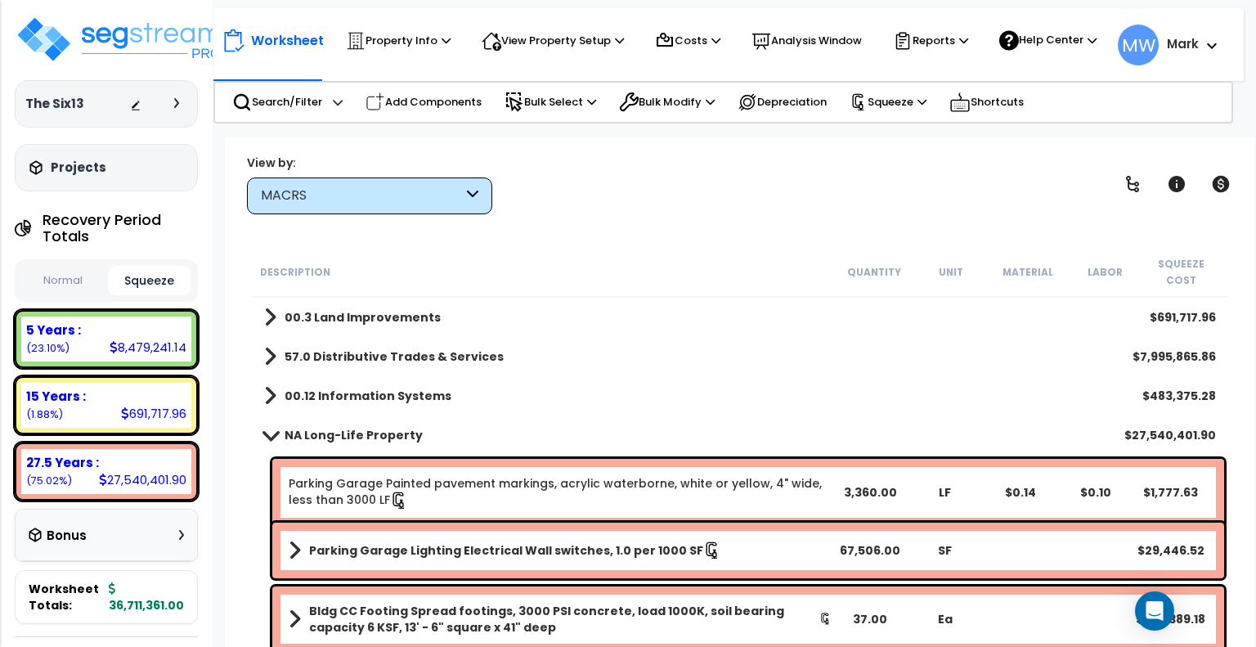
click at [327, 427] on b "NA Long-Life Property" at bounding box center [354, 435] width 138 height 16
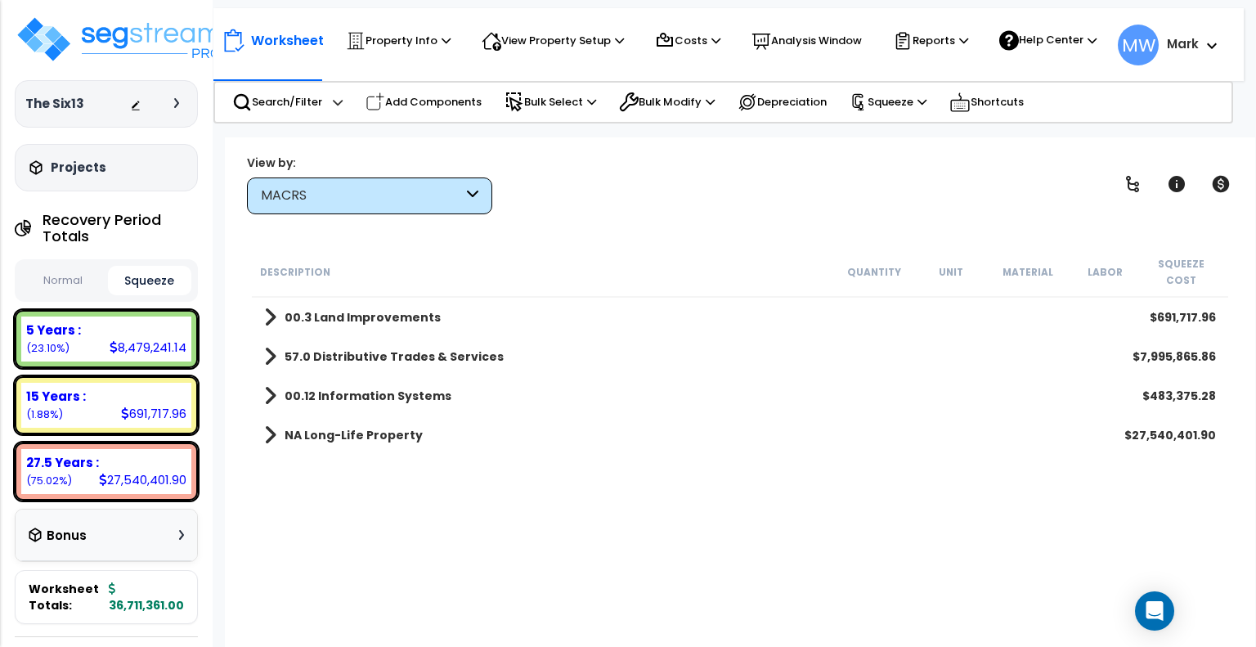
click at [375, 309] on b "00.3 Land Improvements" at bounding box center [363, 317] width 156 height 16
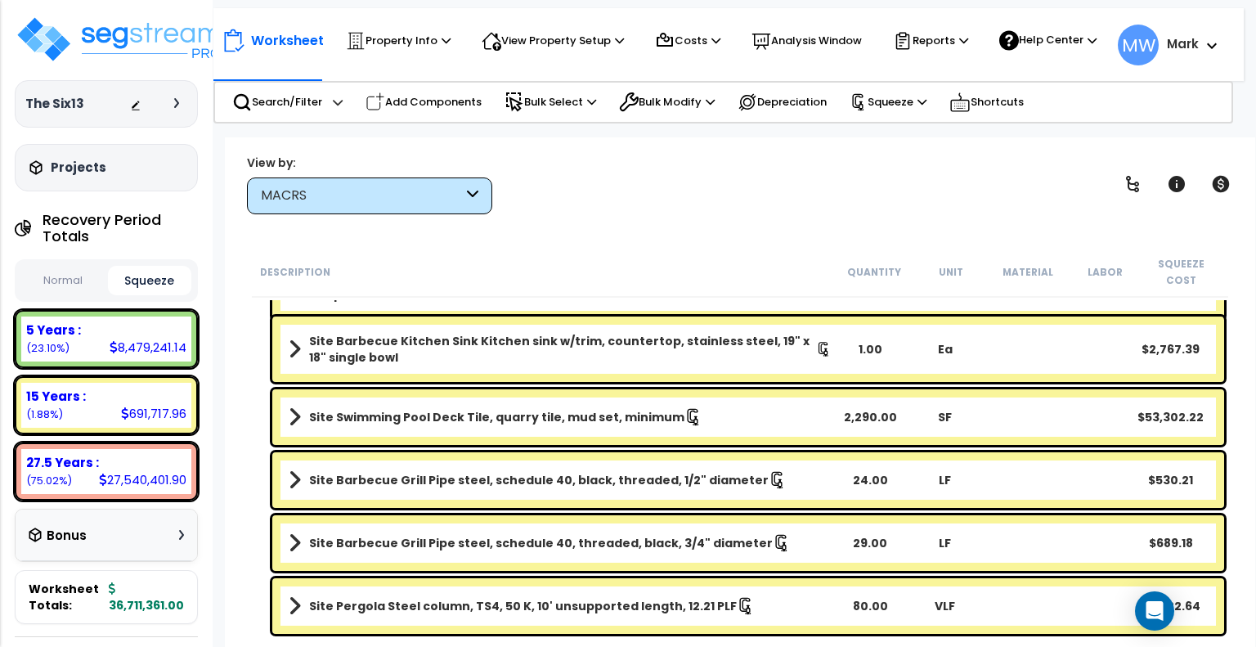
scroll to position [2773, 0]
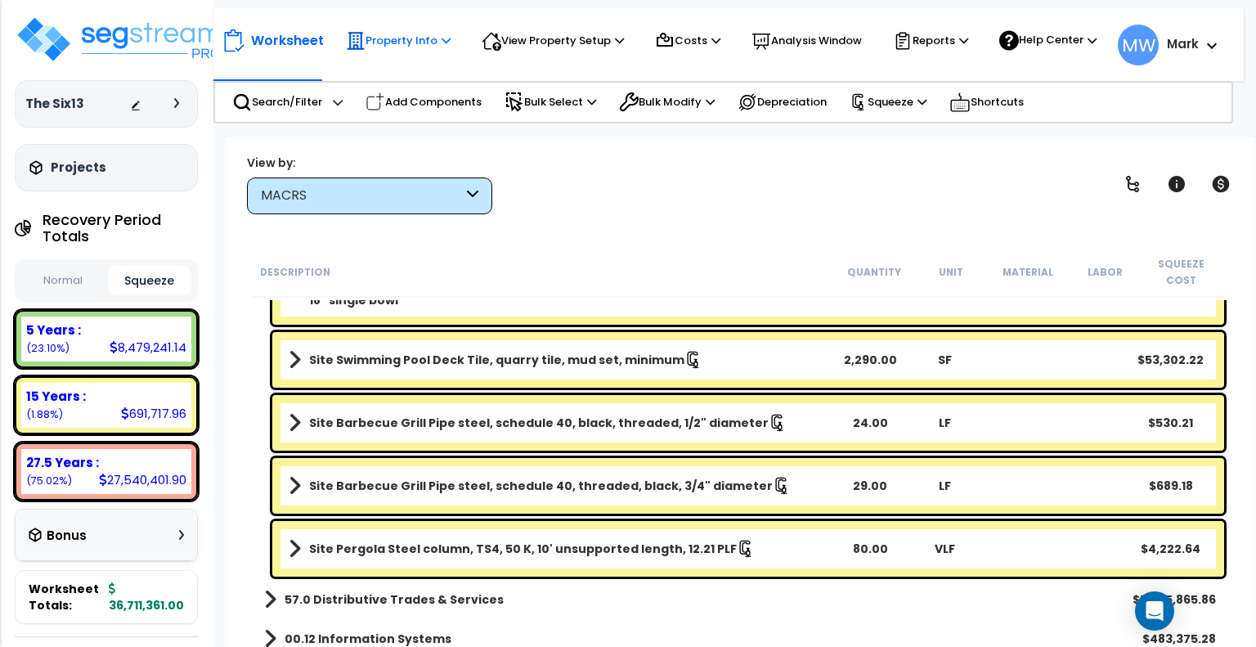
click at [406, 48] on p "Property Info" at bounding box center [398, 41] width 105 height 20
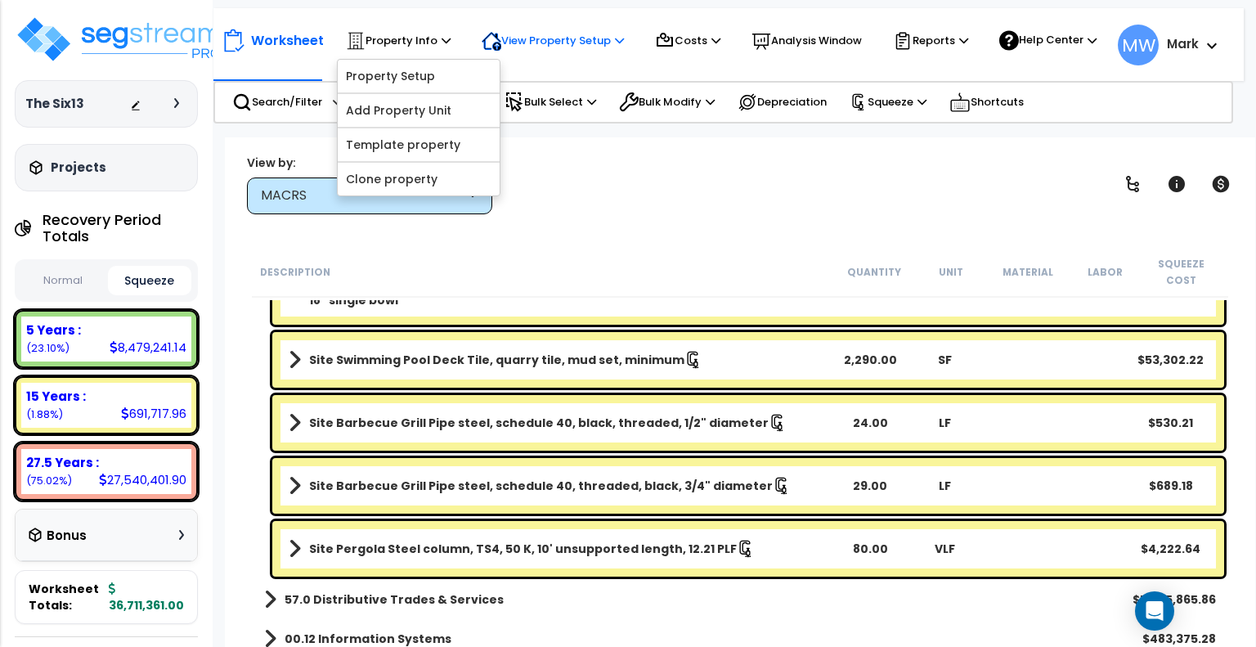
click at [525, 59] on div "View Property Setup" at bounding box center [553, 41] width 142 height 36
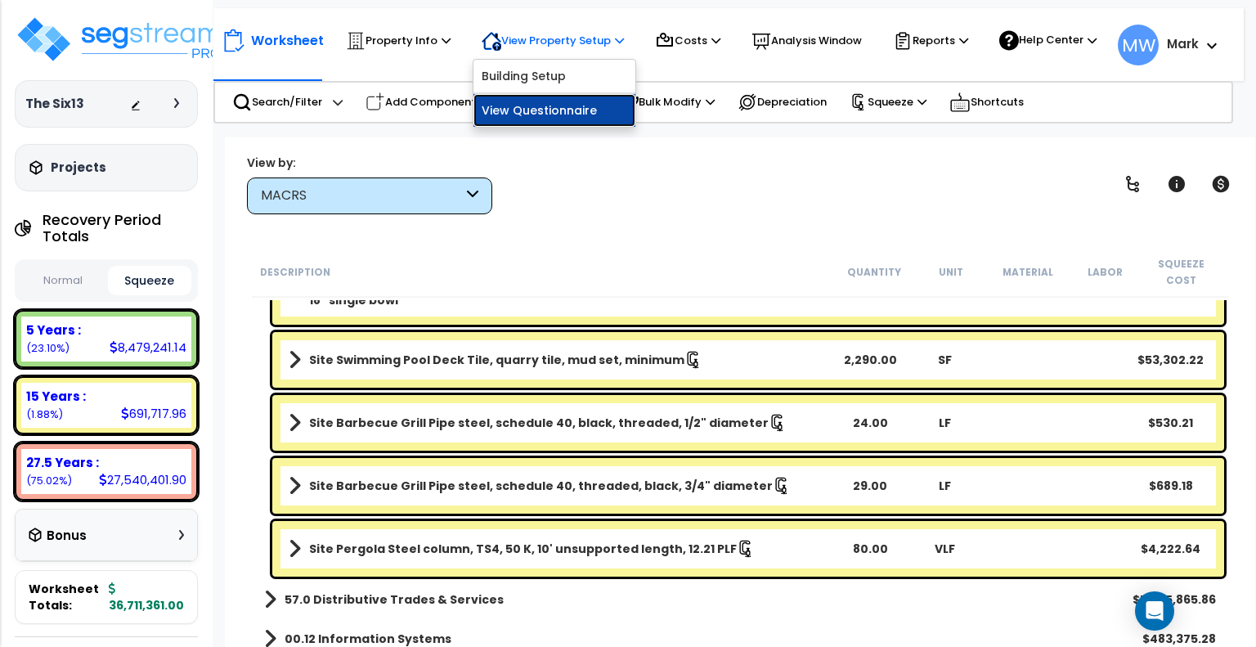
click at [514, 116] on link "View Questionnaire" at bounding box center [554, 110] width 162 height 33
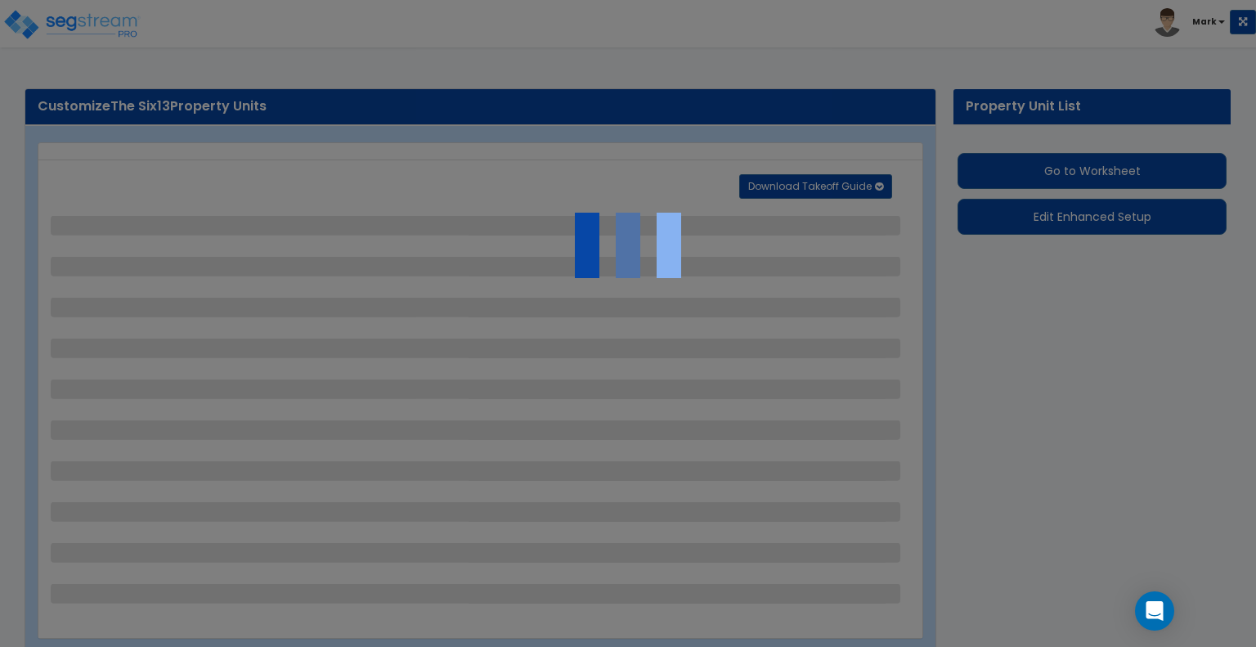
select select "1"
select select "2"
select select "1"
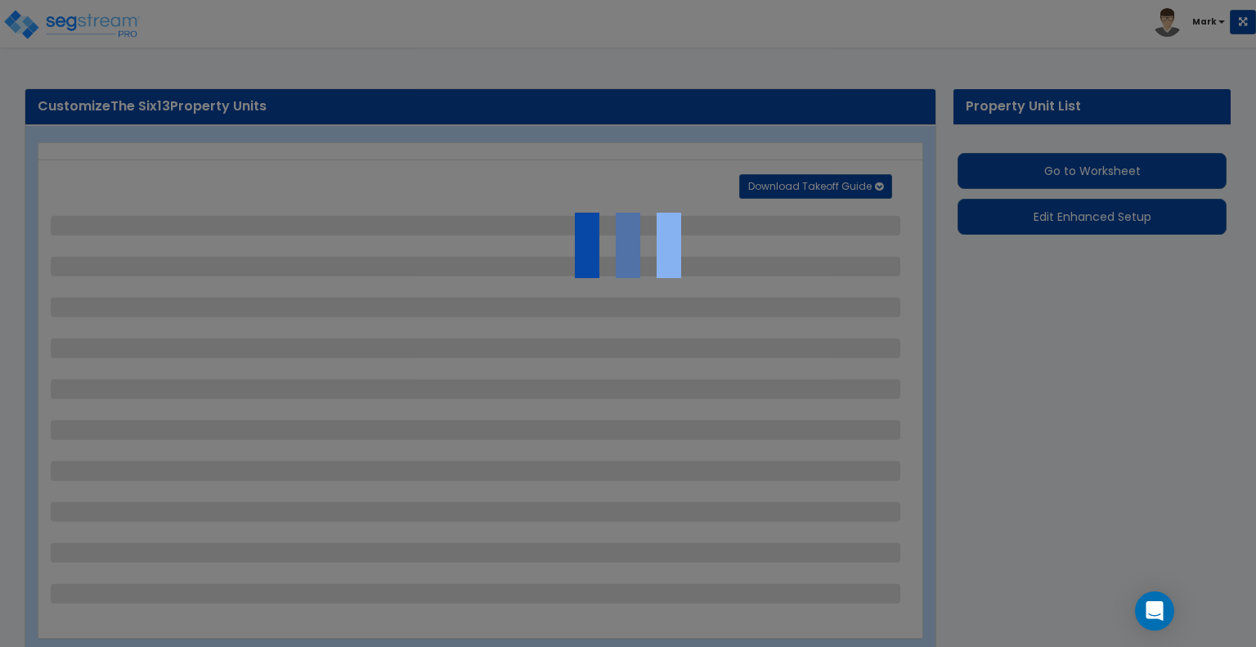
select select "4"
select select "2"
select select "5"
select select "2"
select select "1"
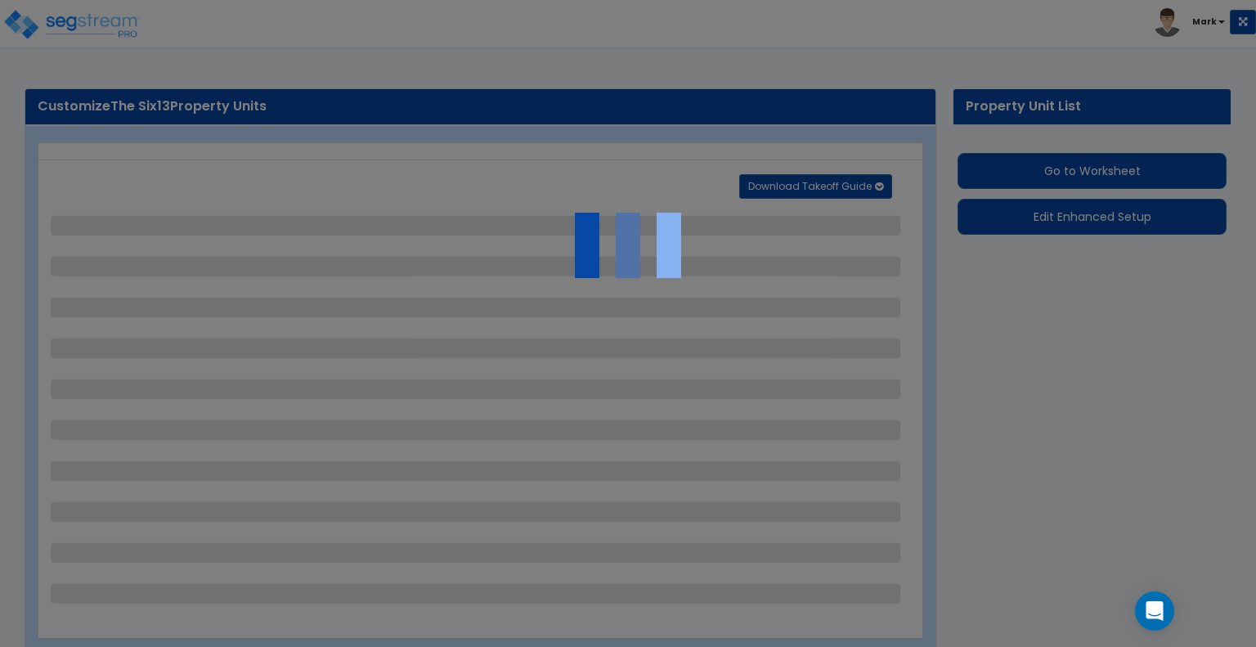
select select "1"
select select "2"
select select "4"
select select "2"
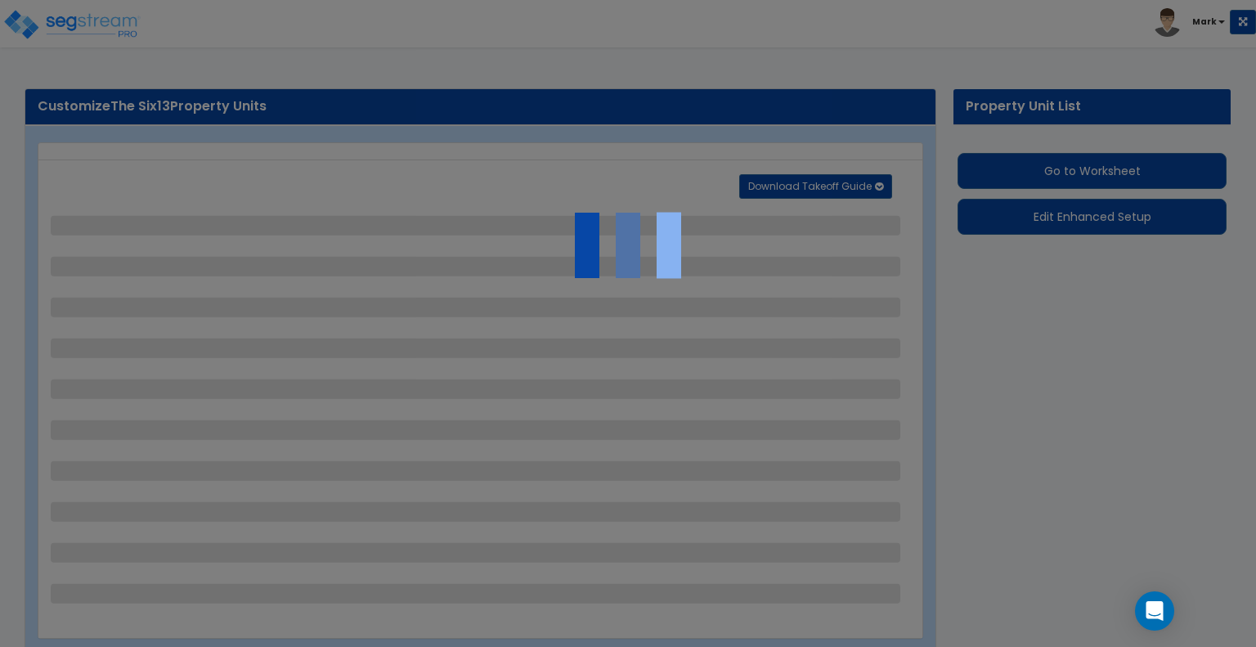
select select "1"
select select "7"
select select "2"
select select "4"
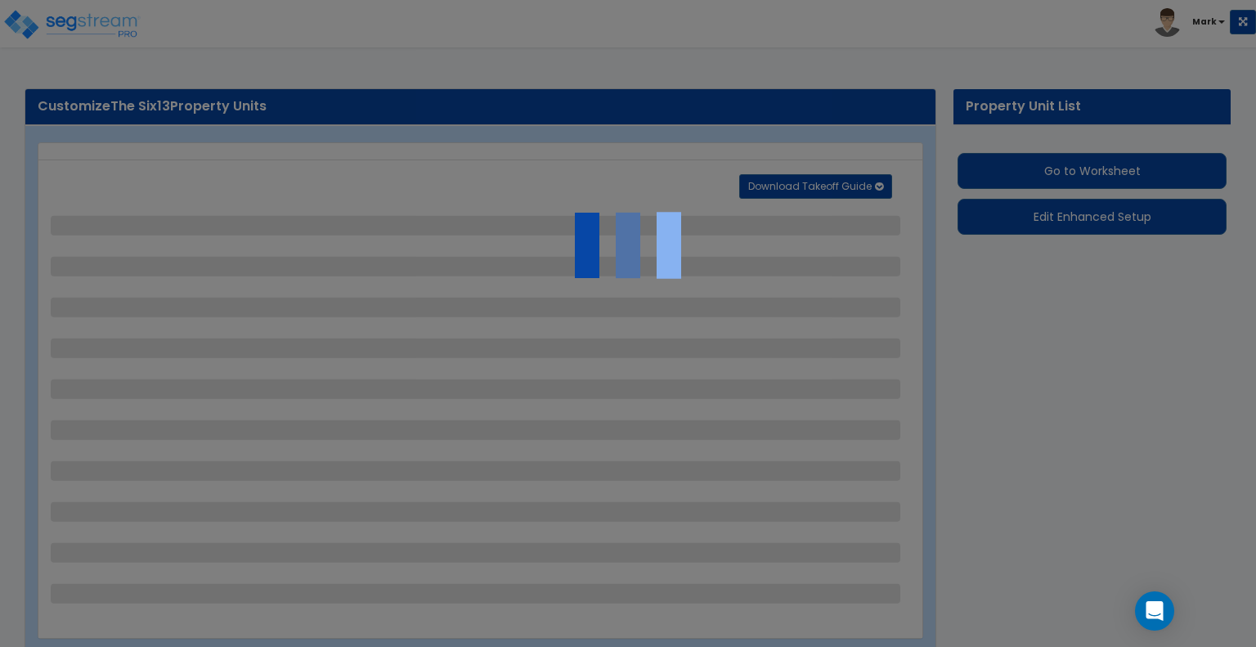
select select "1"
select select "2"
select select "1"
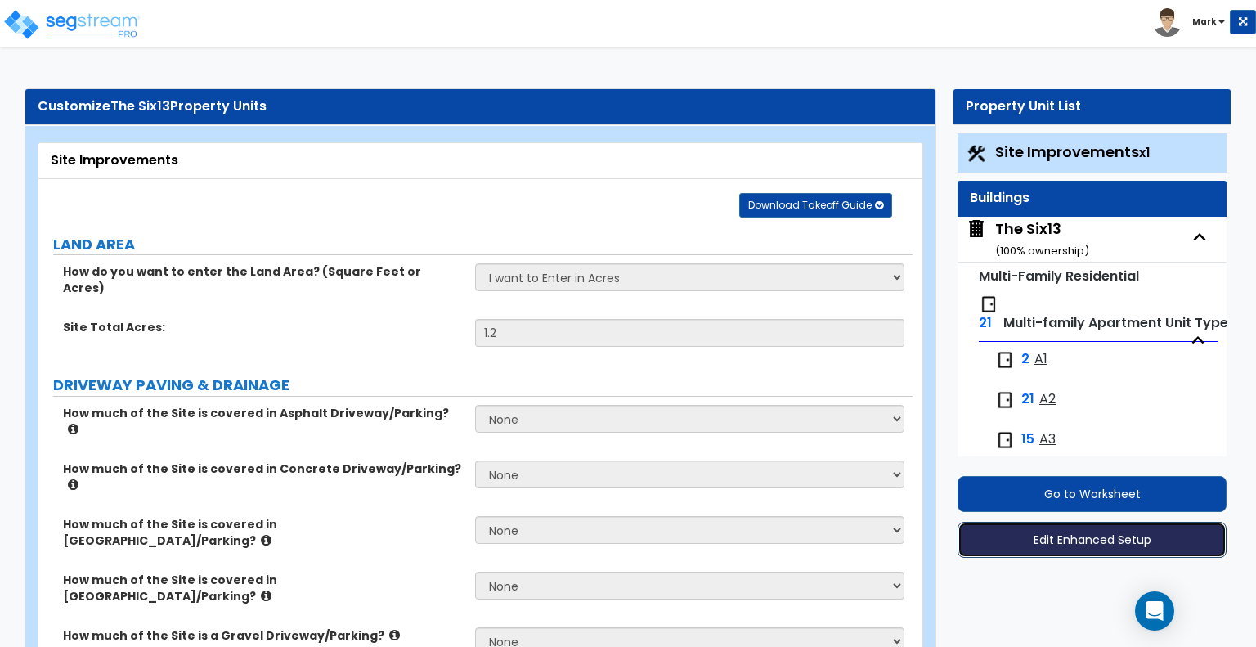
click at [1073, 529] on button "Edit Enhanced Setup" at bounding box center [1091, 540] width 269 height 36
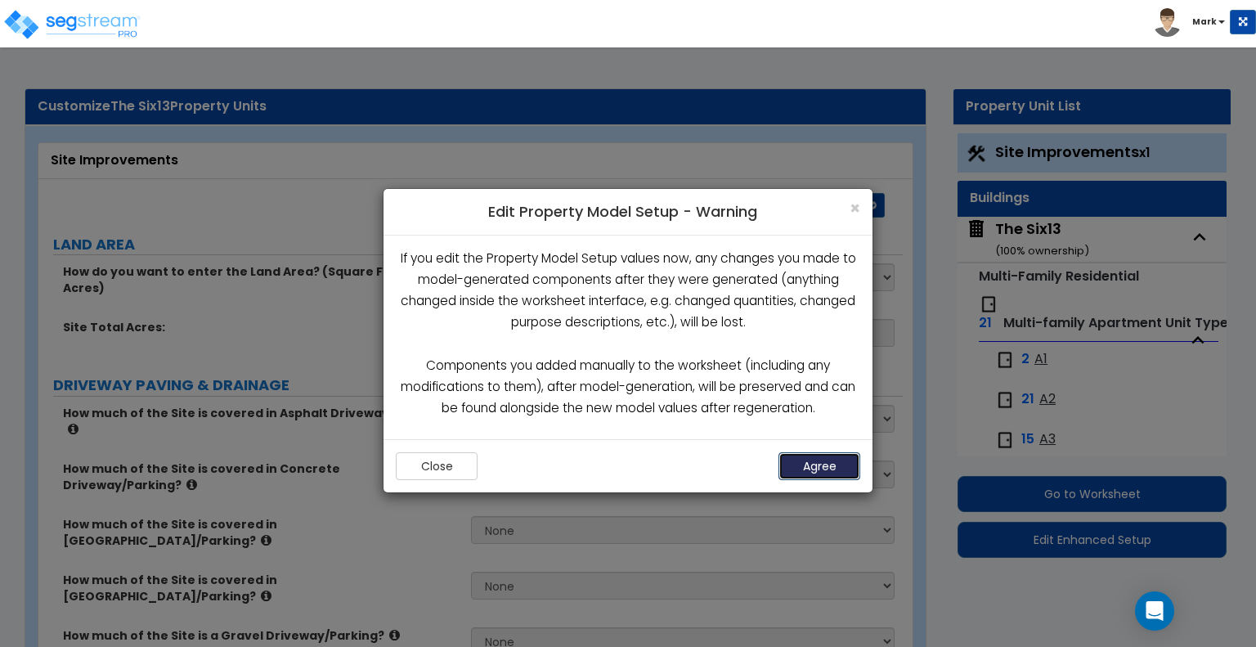
click at [847, 457] on button "Agree" at bounding box center [819, 466] width 82 height 28
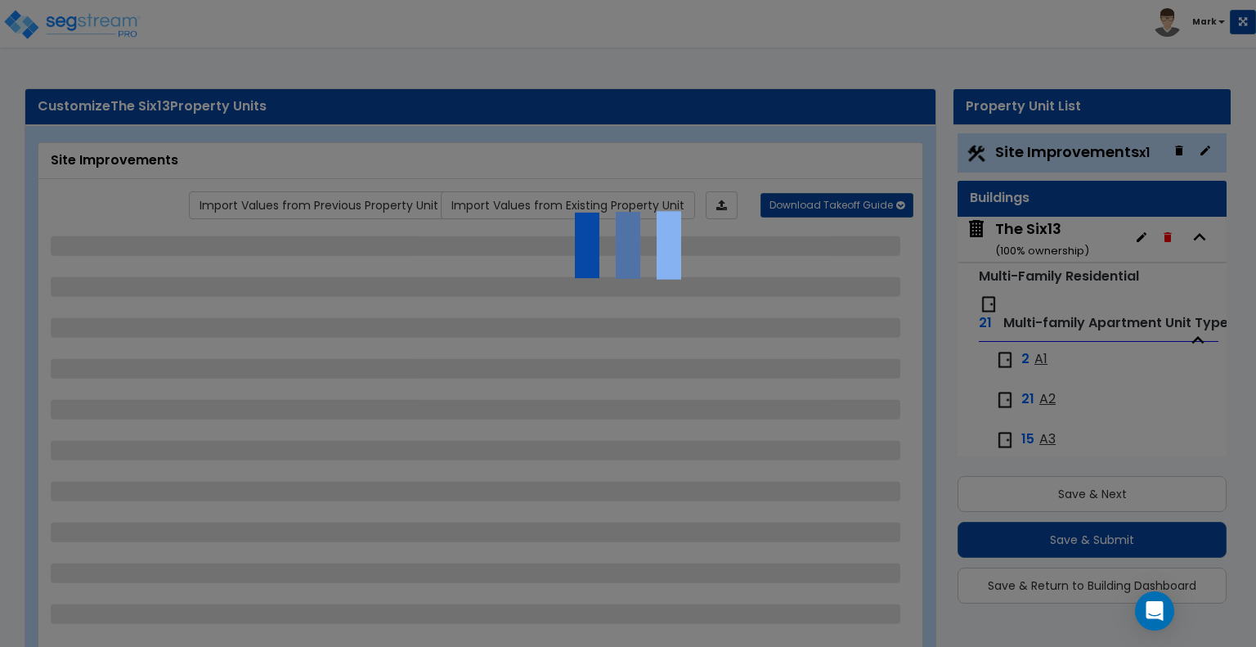
select select "1"
select select "2"
select select "1"
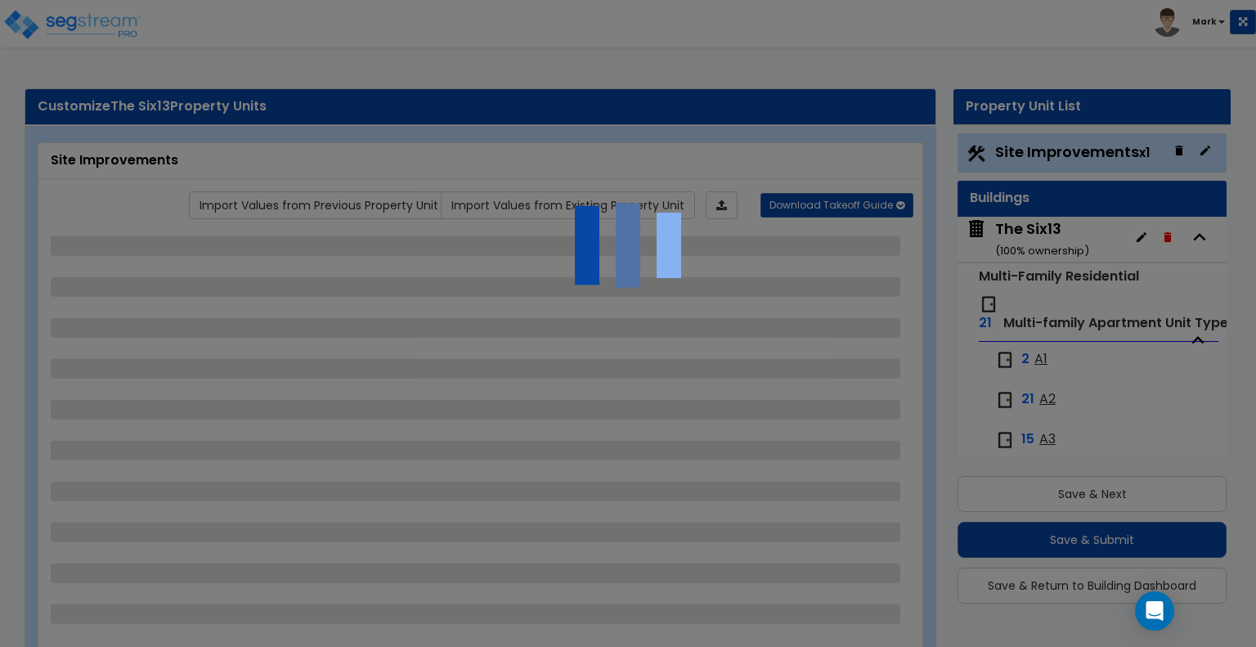
select select "4"
select select "2"
select select "5"
select select "2"
select select "1"
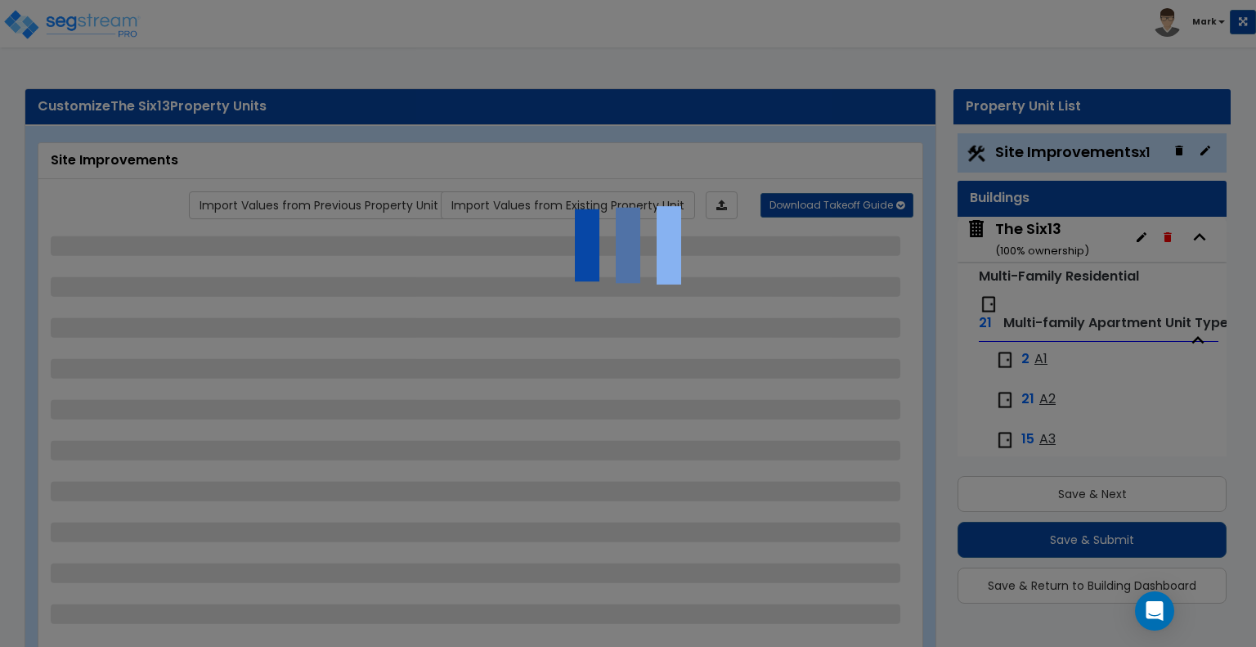
select select "1"
select select "2"
select select "4"
select select "2"
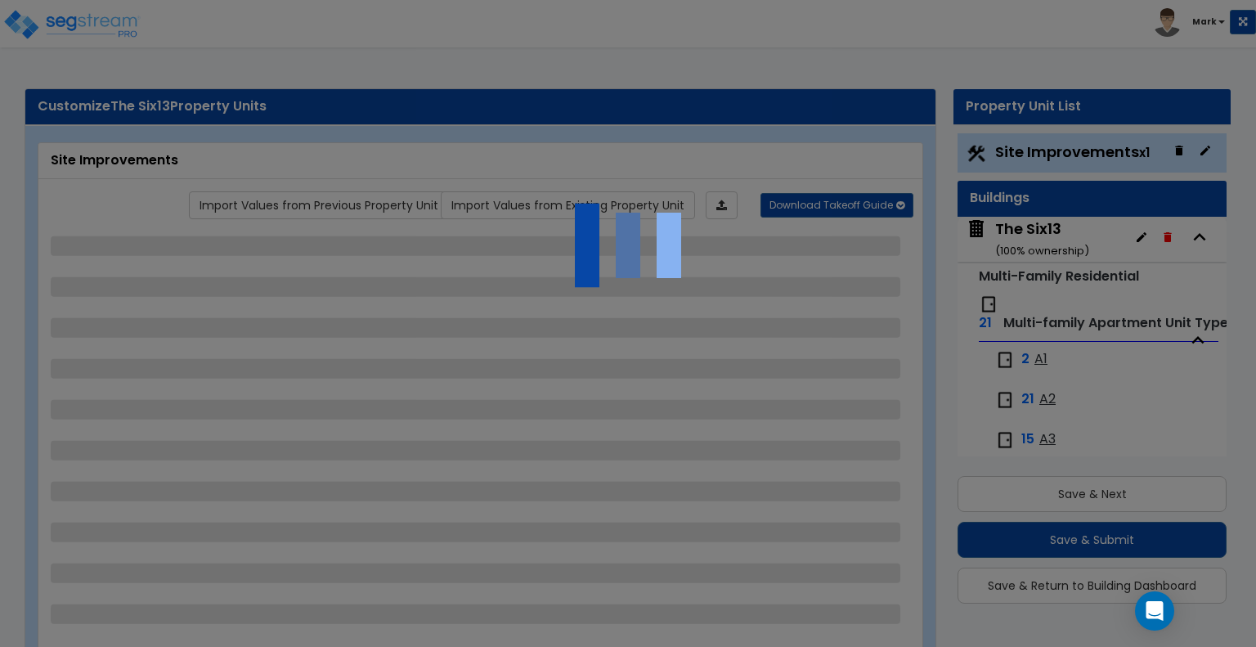
select select "1"
select select "7"
select select "2"
select select "4"
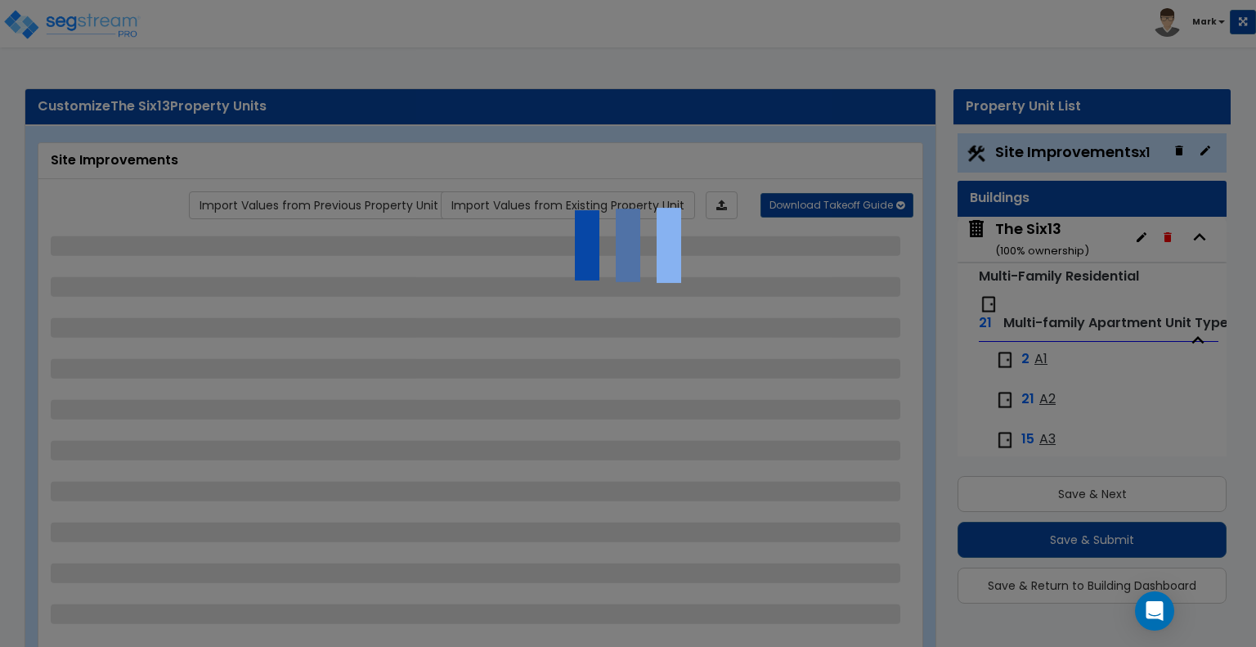
select select "1"
select select "2"
select select "1"
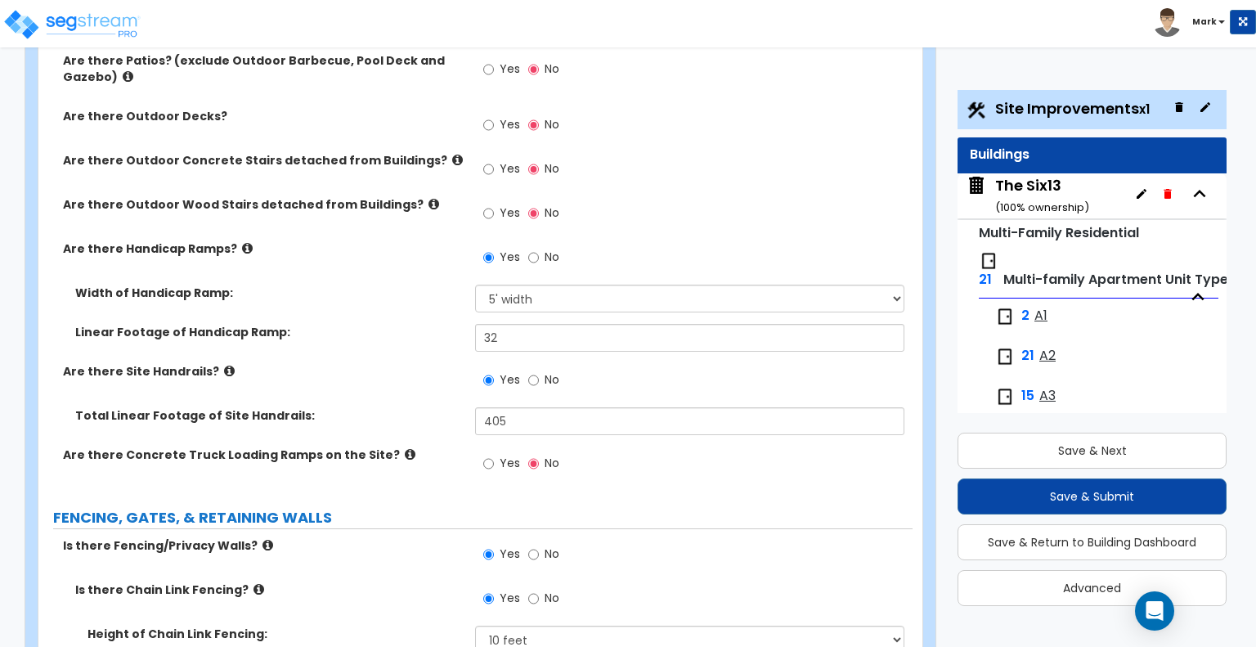
scroll to position [1928, 0]
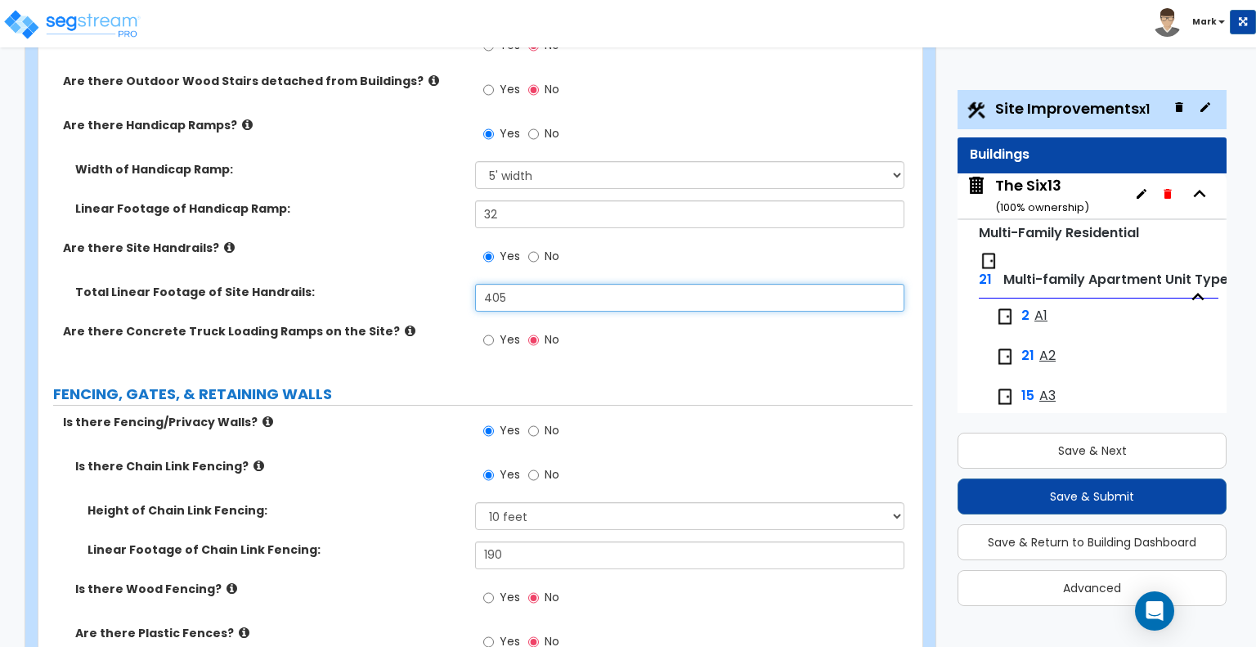
click at [524, 284] on input "405" at bounding box center [689, 298] width 428 height 28
type input "475"
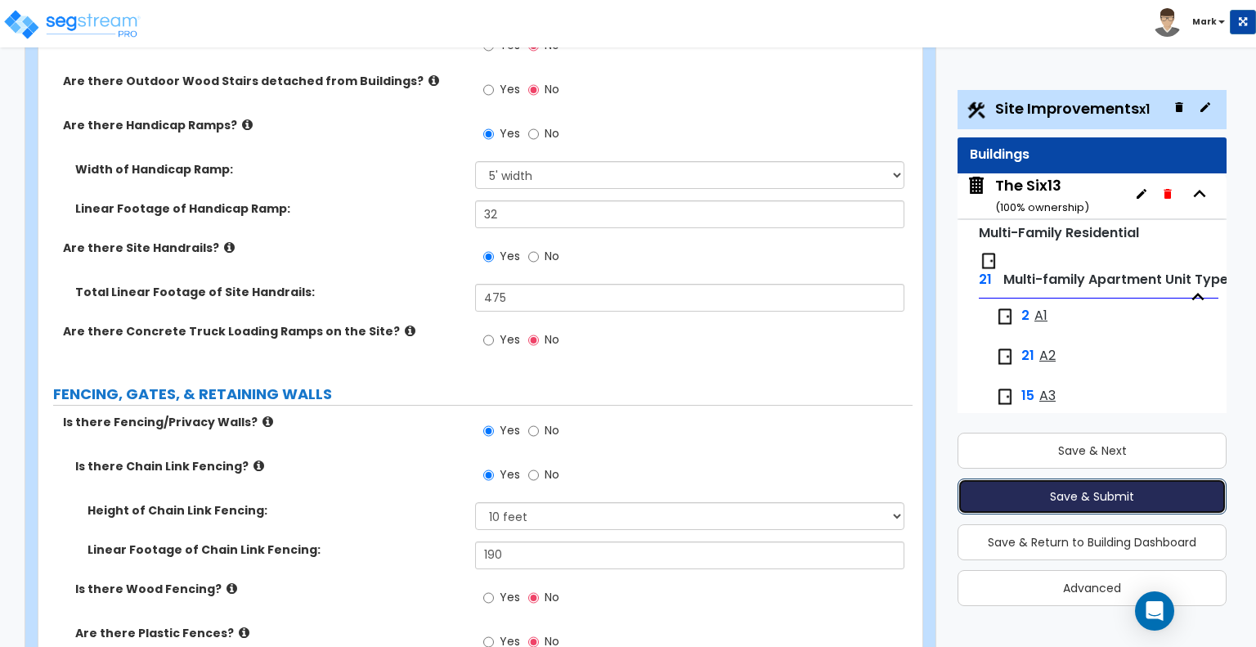
click at [1102, 504] on button "Save & Submit" at bounding box center [1091, 496] width 269 height 36
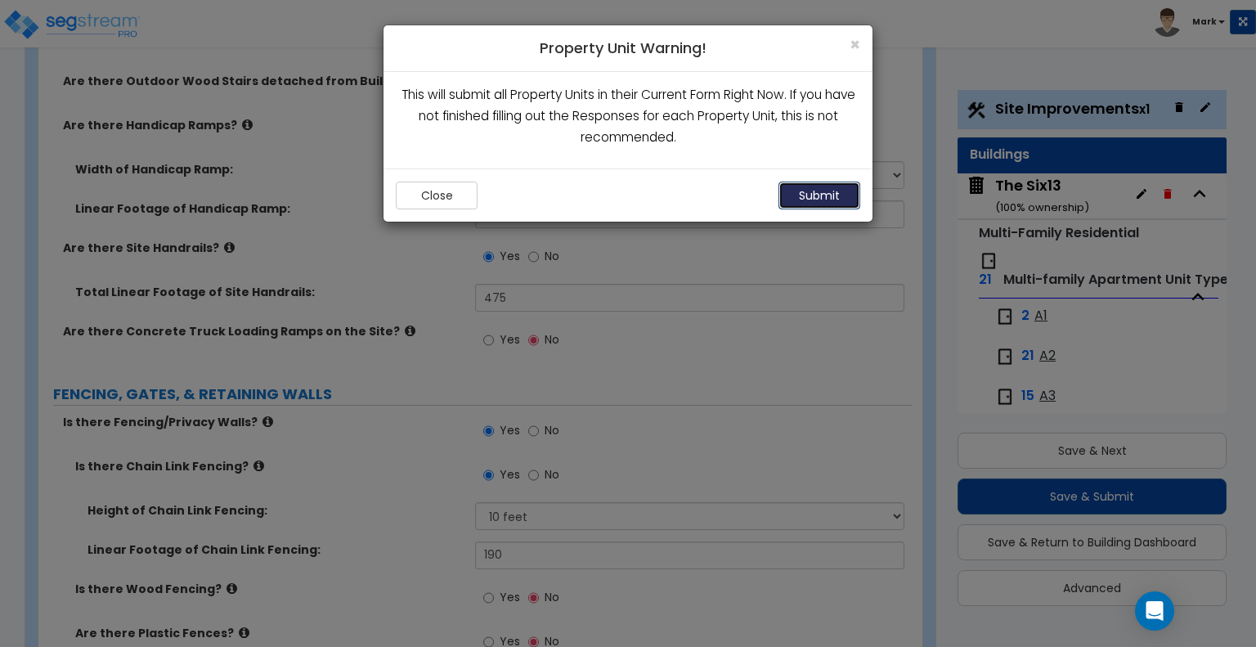
click at [841, 201] on button "Submit" at bounding box center [819, 196] width 82 height 28
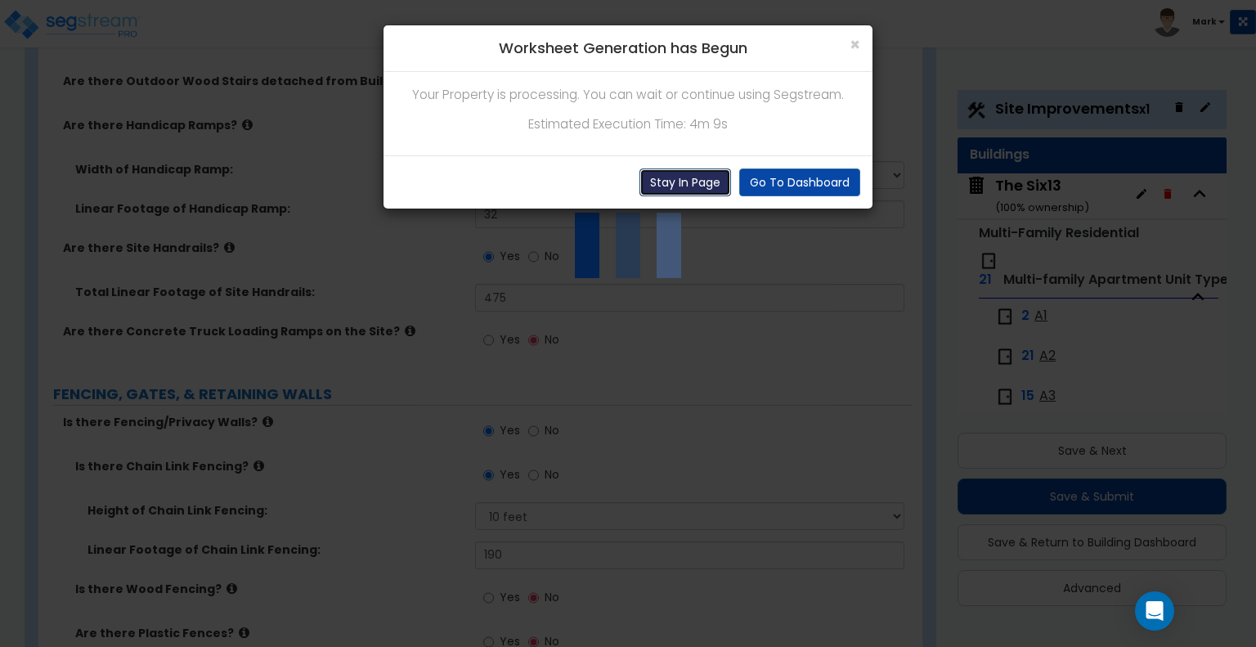
click at [701, 182] on button "Stay In Page" at bounding box center [685, 182] width 92 height 28
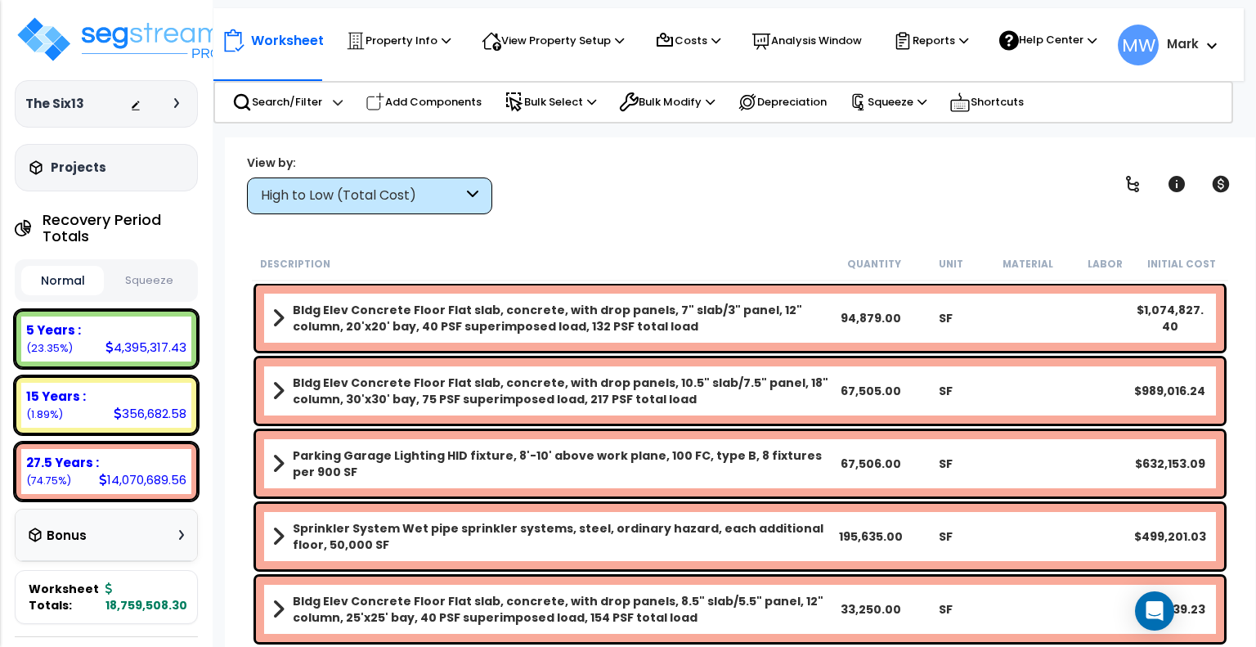
click at [159, 287] on button "Squeeze" at bounding box center [149, 281] width 83 height 29
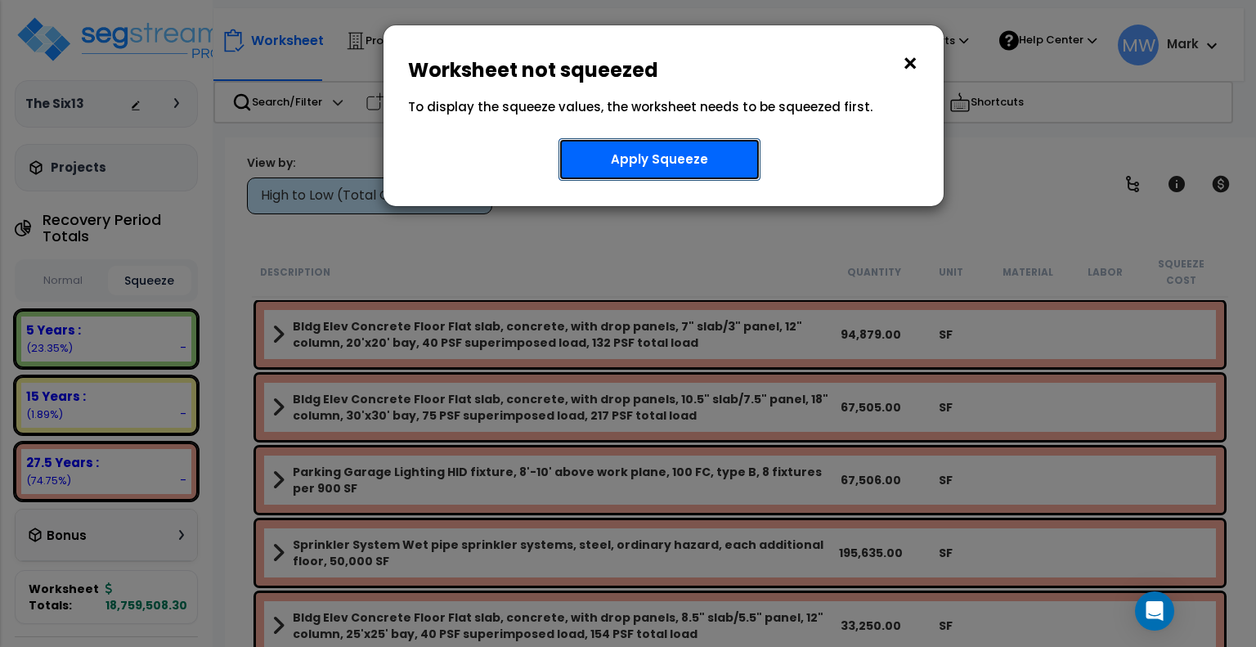
click at [691, 142] on button "Apply Squeeze" at bounding box center [659, 159] width 202 height 43
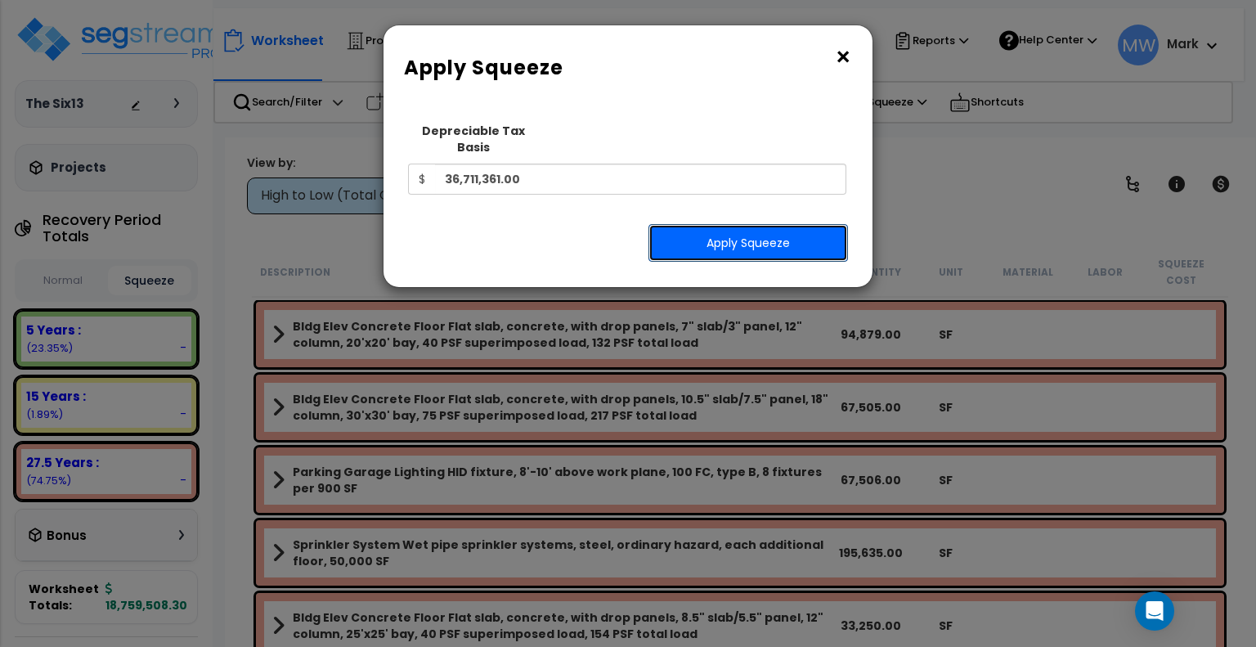
click at [726, 224] on button "Apply Squeeze" at bounding box center [748, 243] width 200 height 38
